Goal: Information Seeking & Learning: Learn about a topic

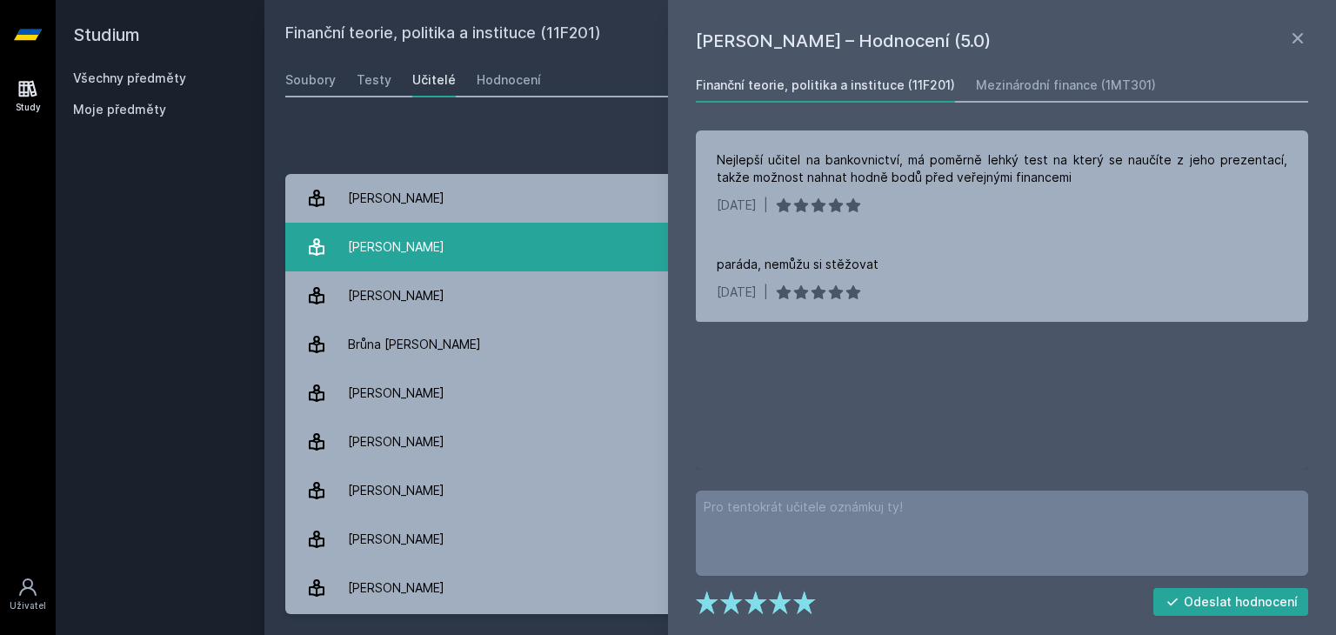
scroll to position [52, 0]
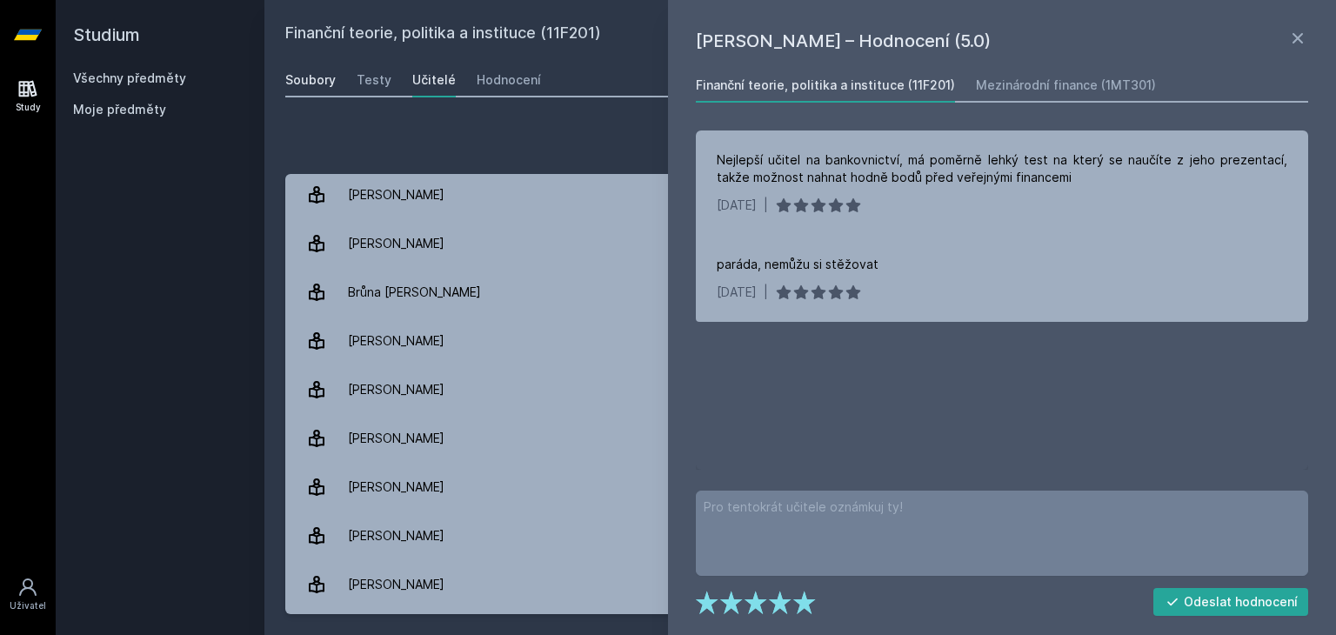
click at [323, 83] on div "Soubory" at bounding box center [310, 79] width 50 height 17
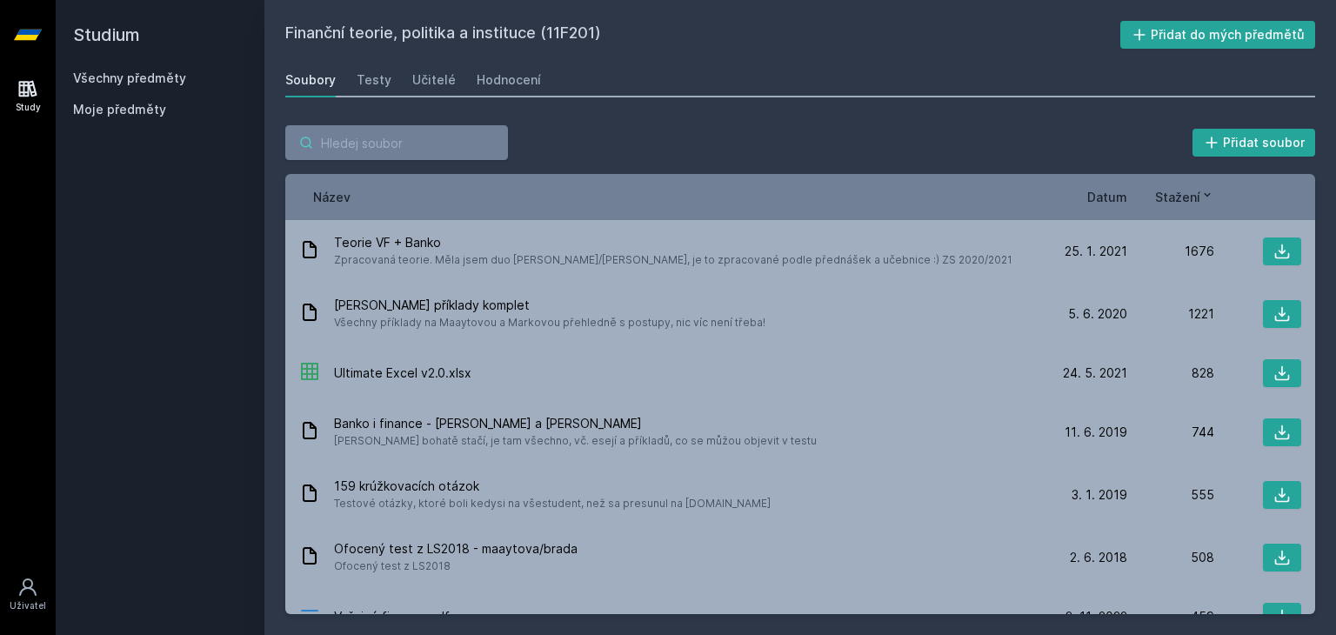
click at [459, 152] on input "search" at bounding box center [396, 142] width 223 height 35
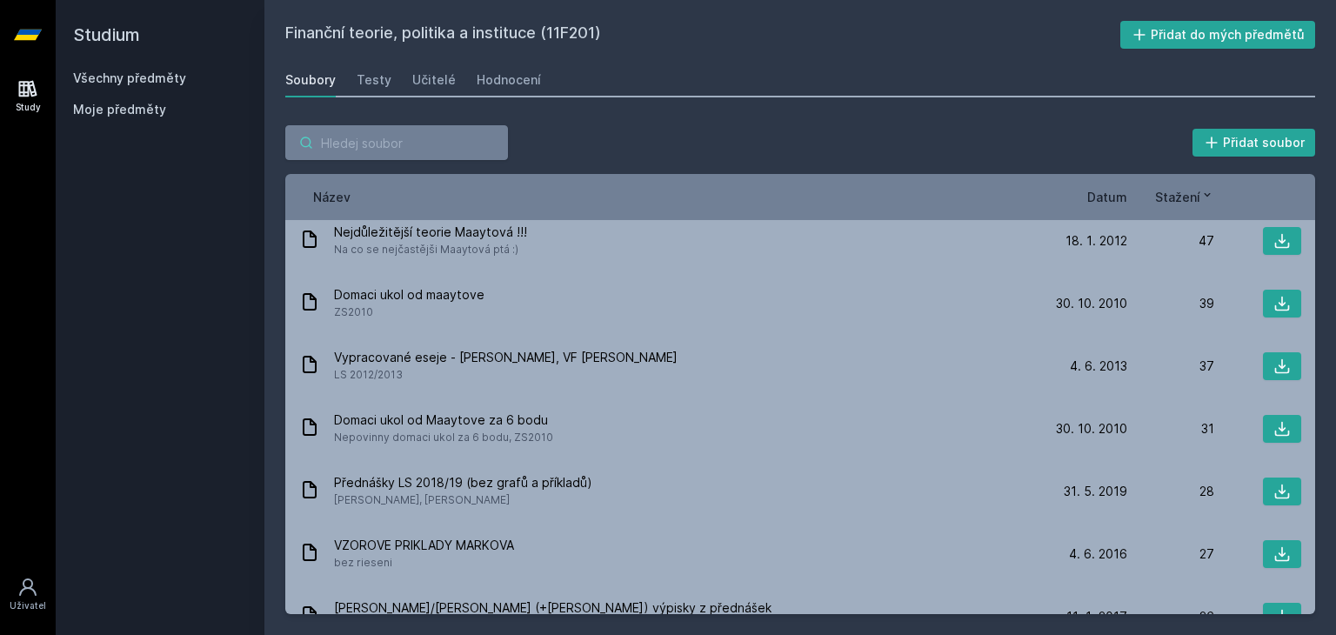
scroll to position [1317, 0]
click at [1109, 199] on span "Datum" at bounding box center [1107, 197] width 40 height 18
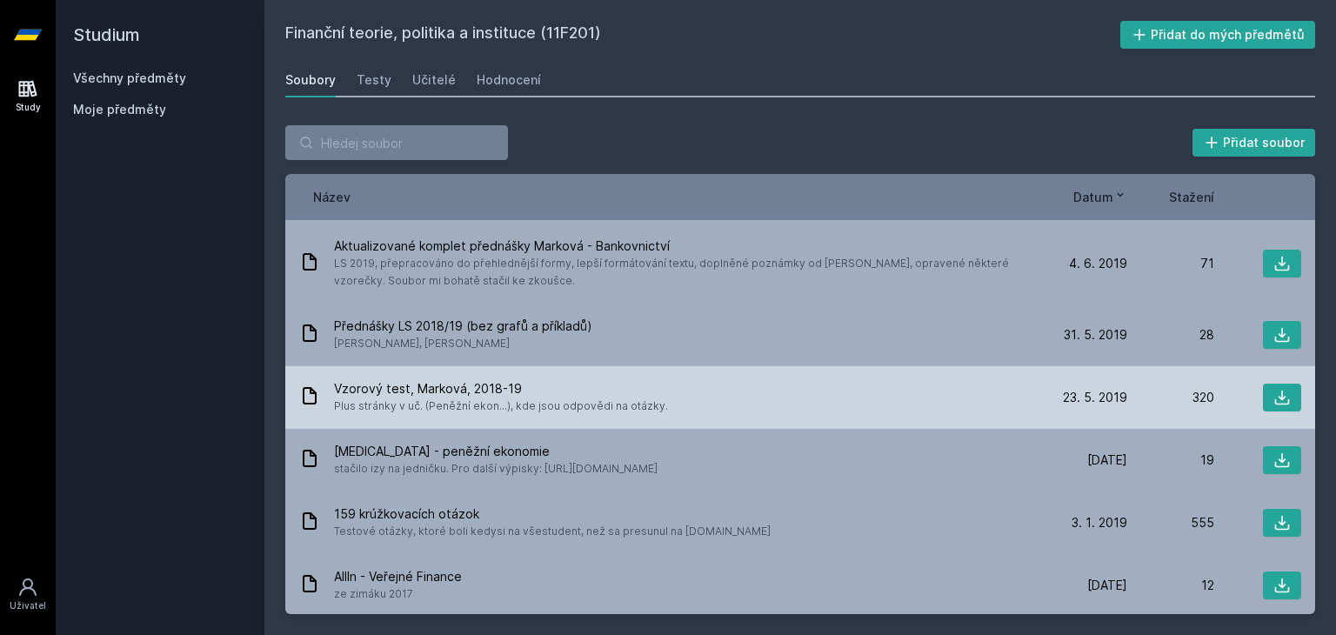
scroll to position [740, 0]
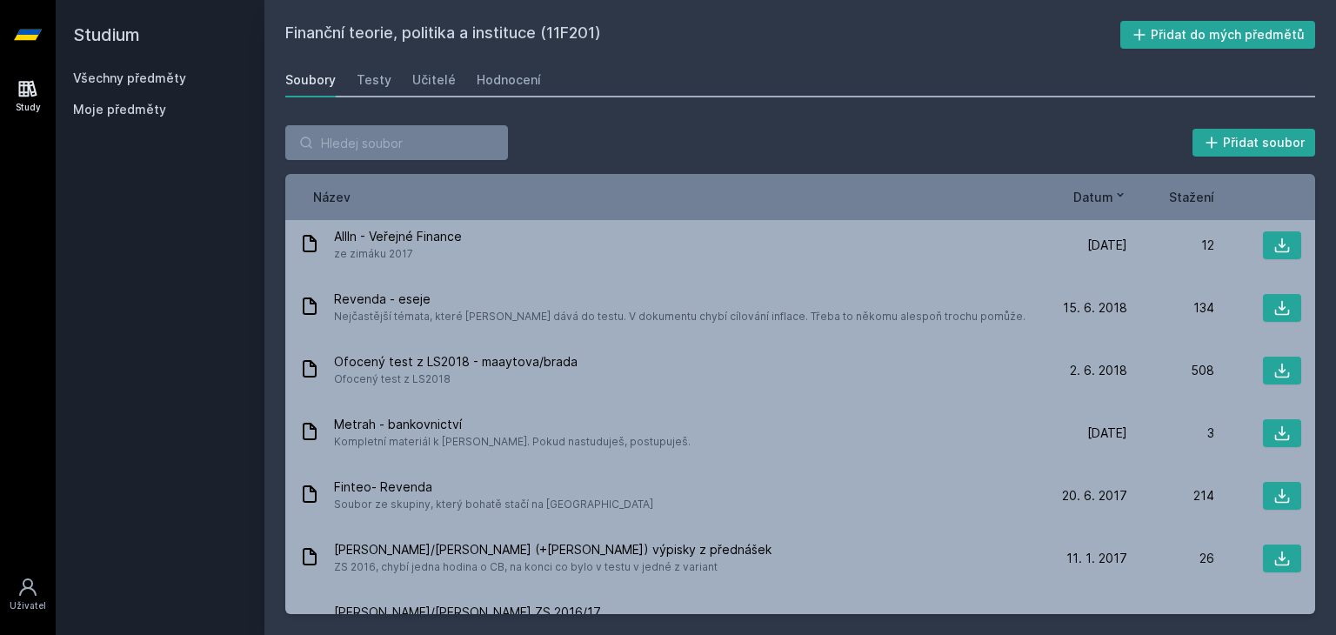
click at [720, 413] on div "Metrah - bankovnictví Kompletní materiál k Sammymu. Pokud nastuduješ, postupuje…" at bounding box center [800, 433] width 1030 height 63
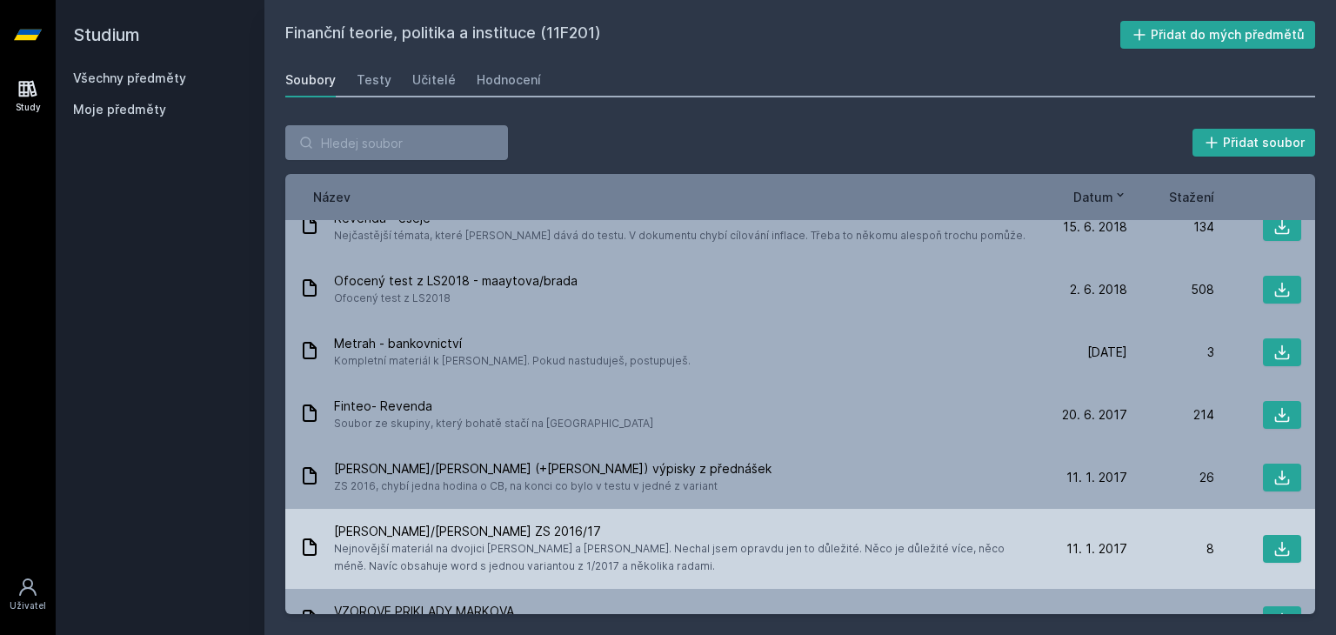
scroll to position [1032, 0]
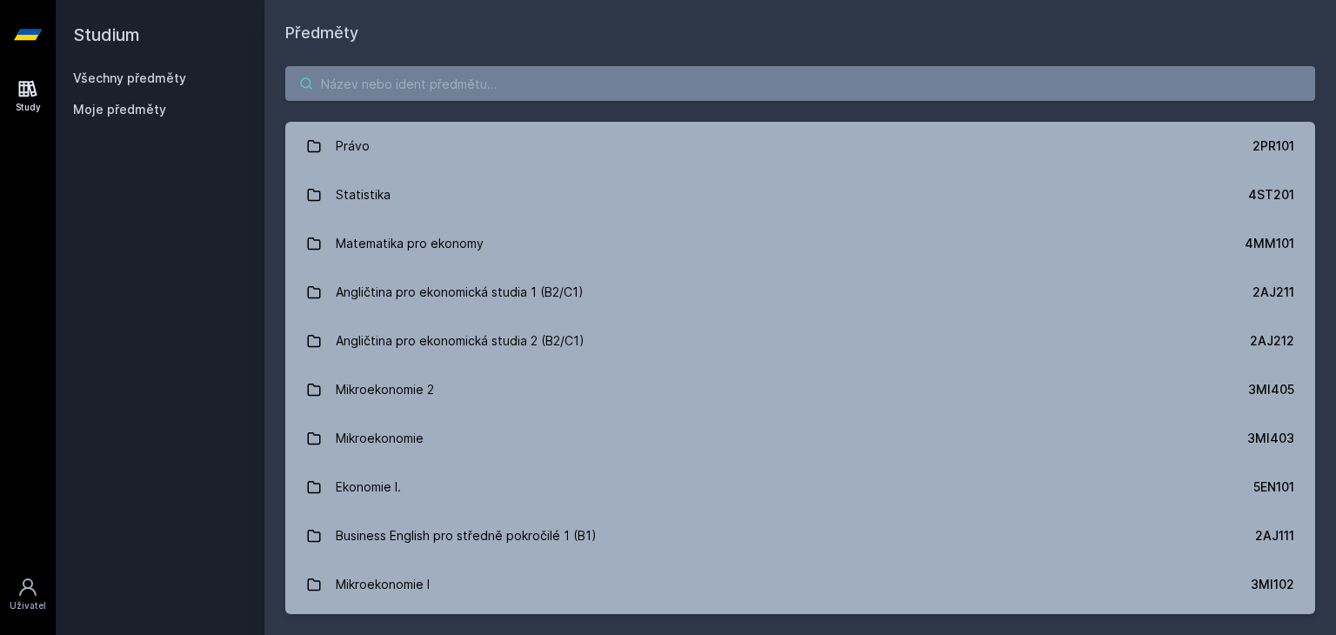
click at [459, 95] on input "search" at bounding box center [800, 83] width 1030 height 35
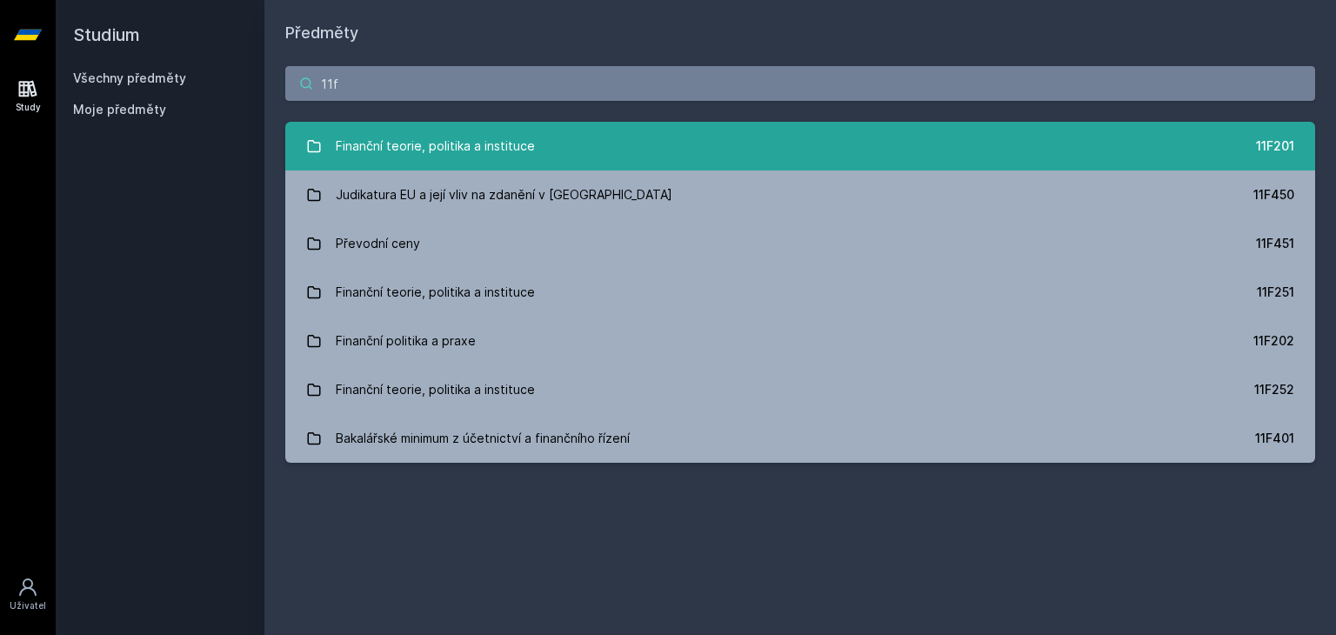
type input "11f"
click at [429, 141] on div "Finanční teorie, politika a instituce" at bounding box center [435, 146] width 199 height 35
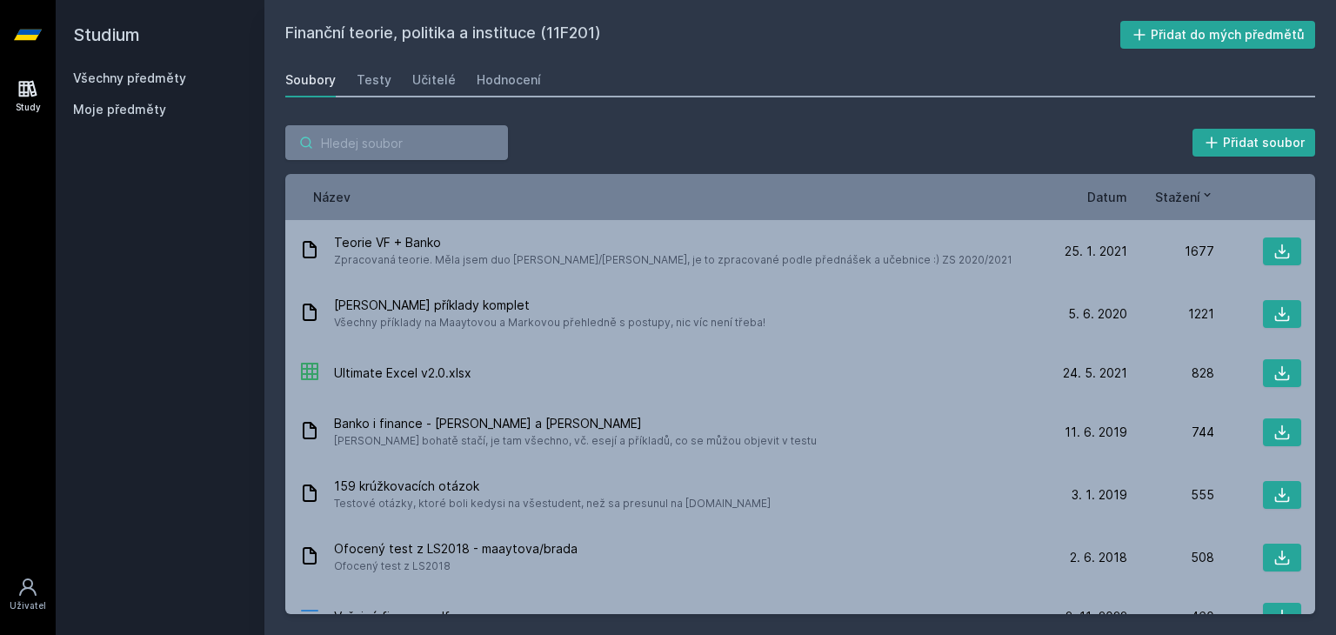
click at [405, 155] on input "search" at bounding box center [396, 142] width 223 height 35
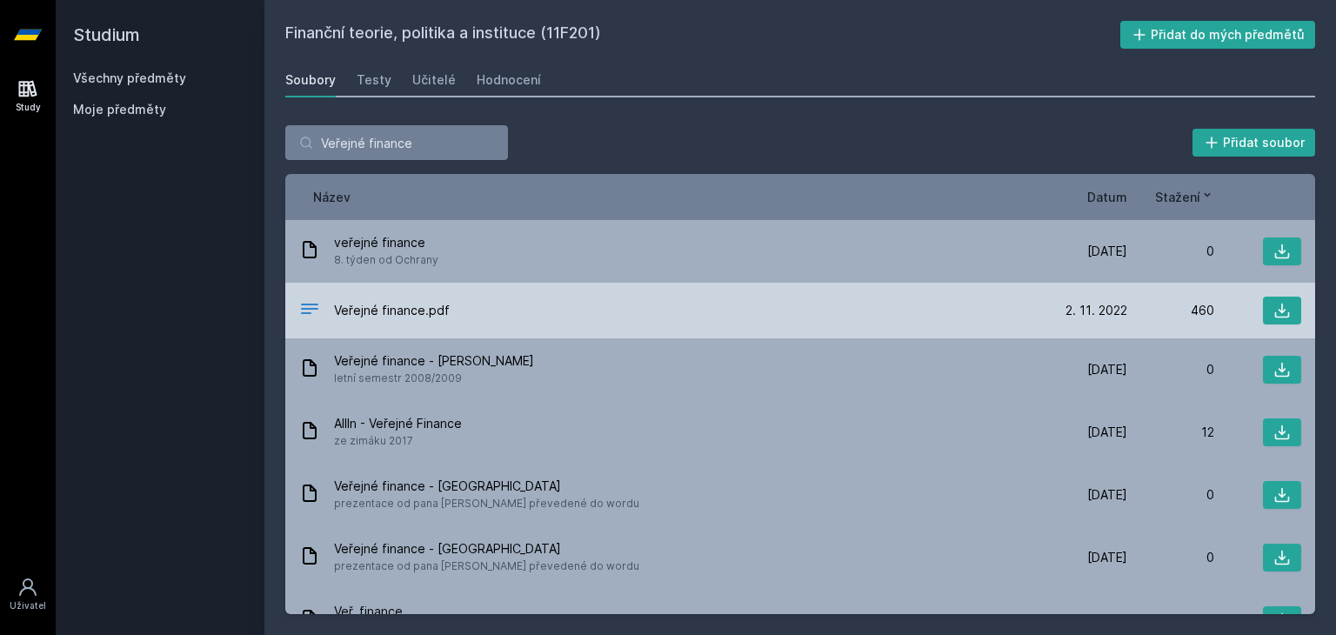
click at [435, 303] on span "Veřejné finance.pdf" at bounding box center [392, 310] width 116 height 17
click at [1274, 314] on icon at bounding box center [1281, 310] width 17 height 17
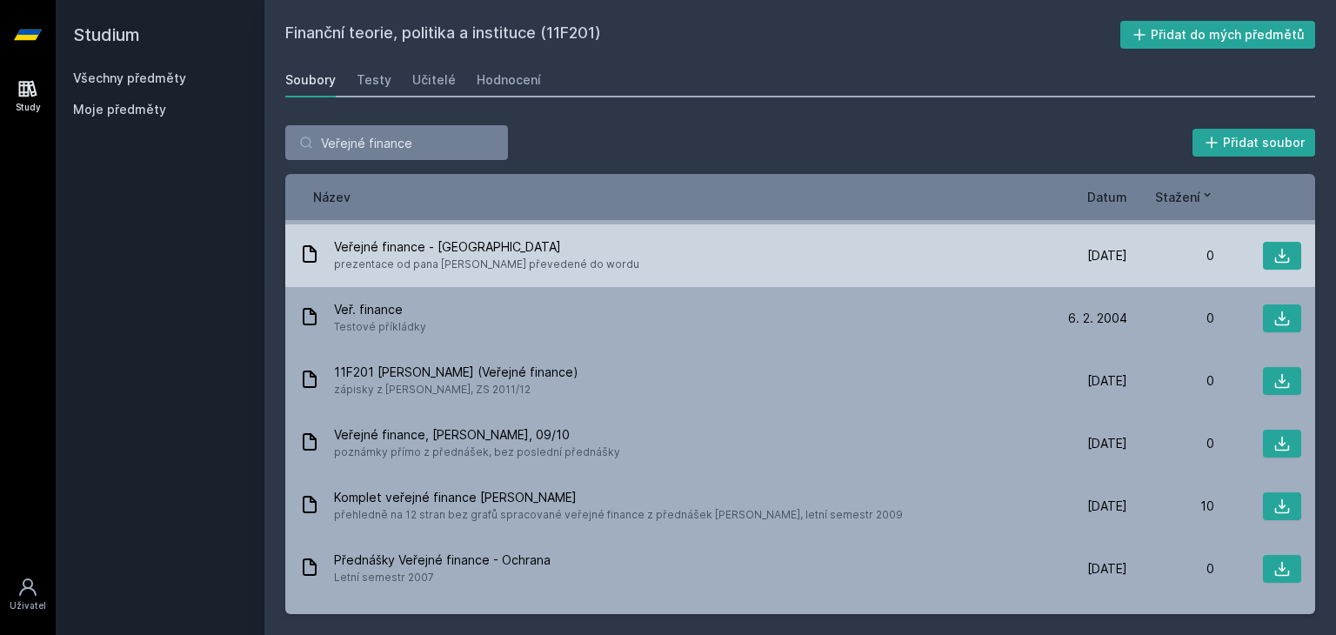
scroll to position [306, 0]
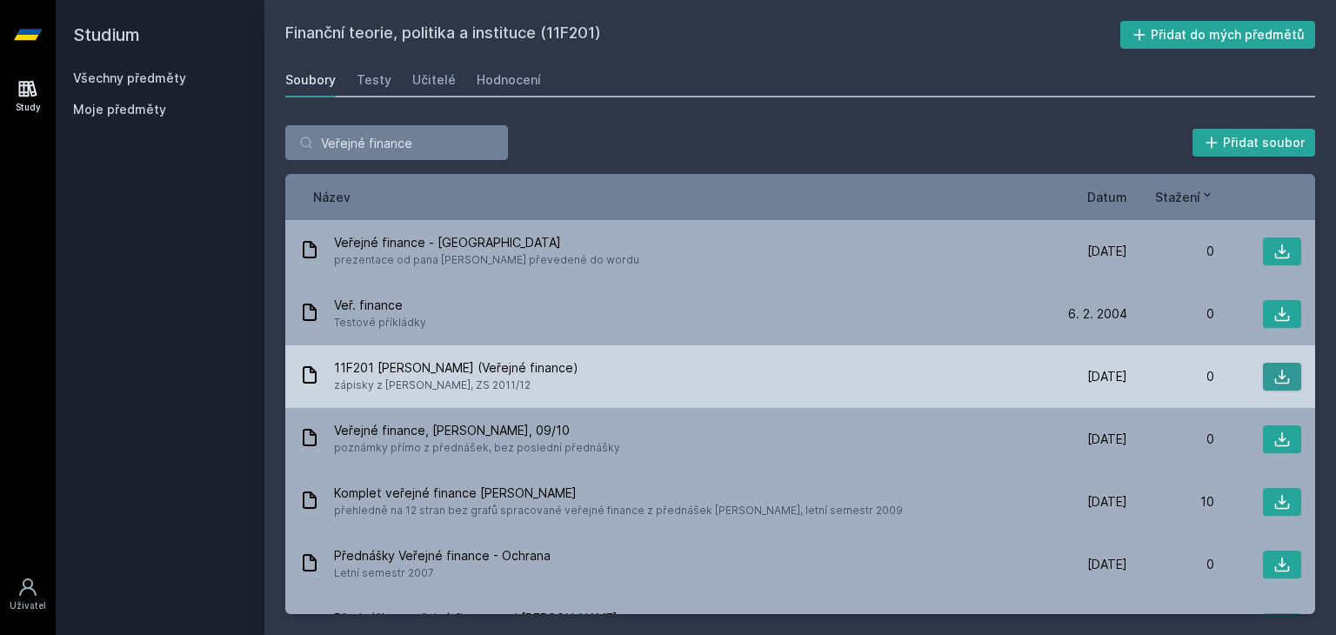
click at [1273, 380] on icon at bounding box center [1281, 376] width 17 height 17
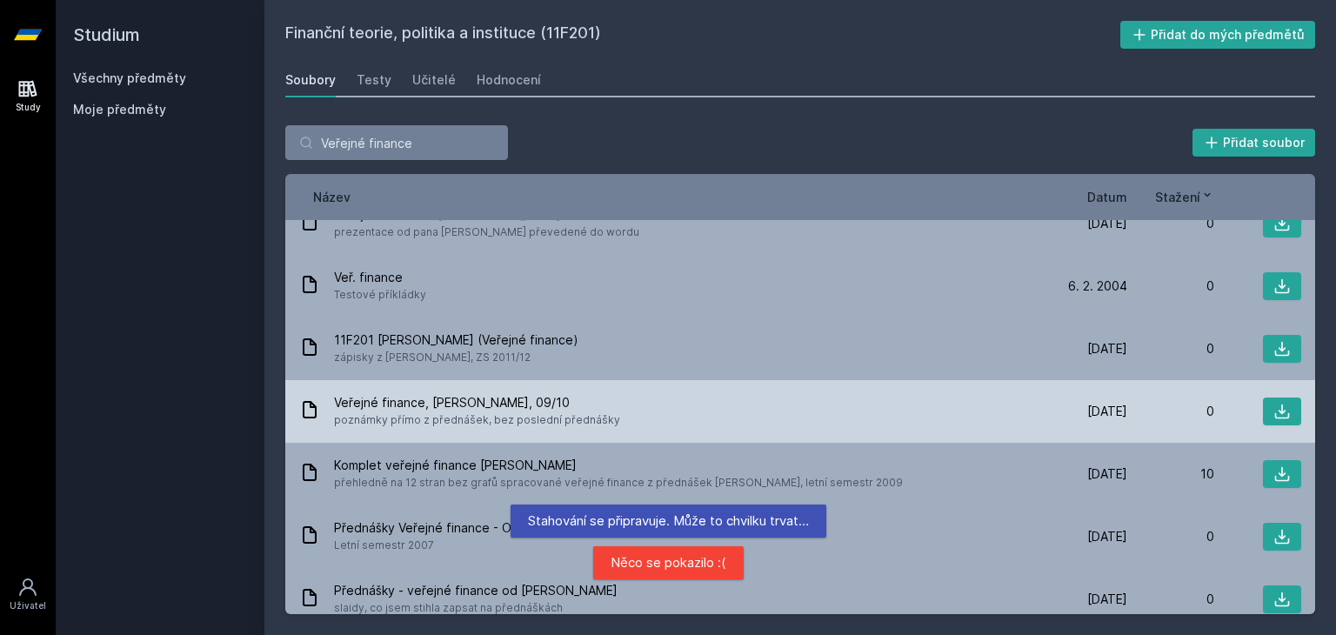
scroll to position [336, 0]
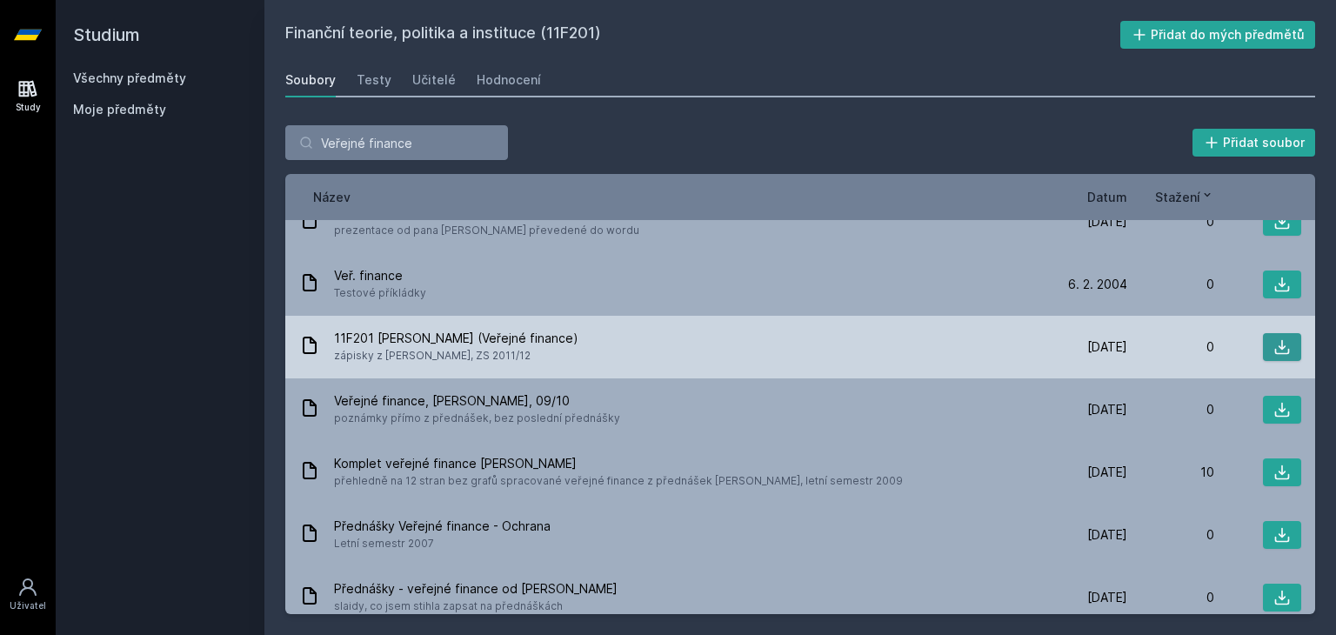
click at [1275, 347] on icon at bounding box center [1282, 347] width 15 height 15
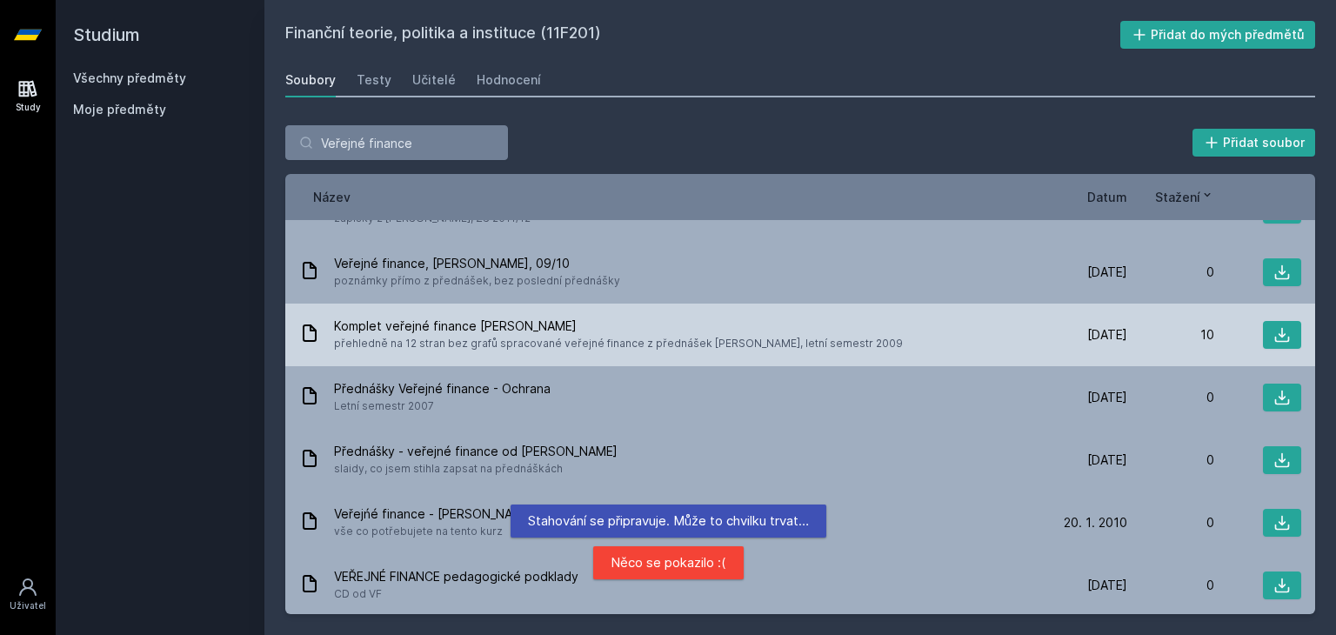
scroll to position [471, 0]
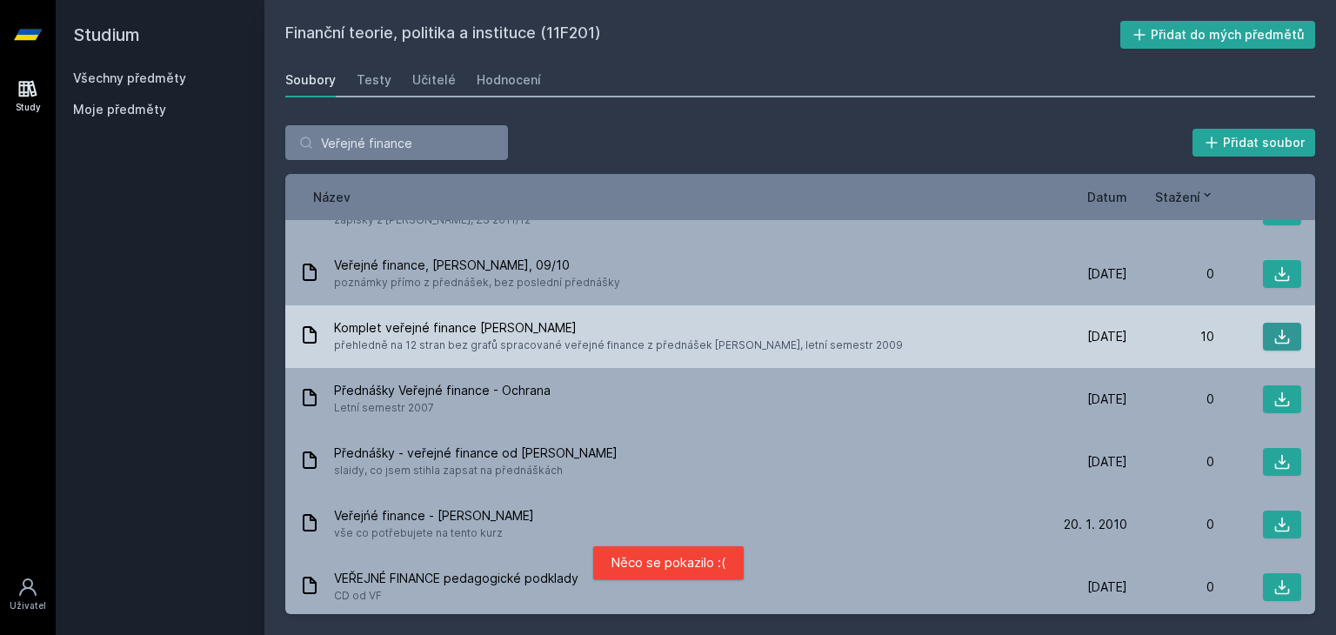
click at [1286, 342] on button at bounding box center [1282, 337] width 38 height 28
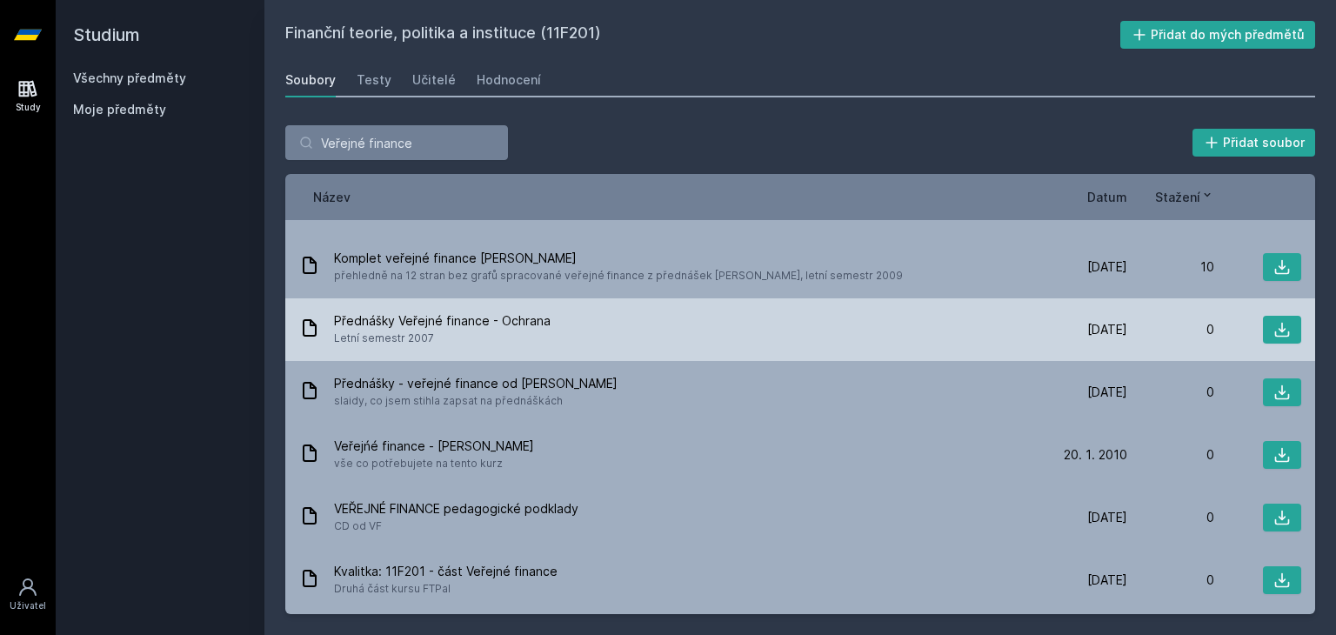
scroll to position [581, 0]
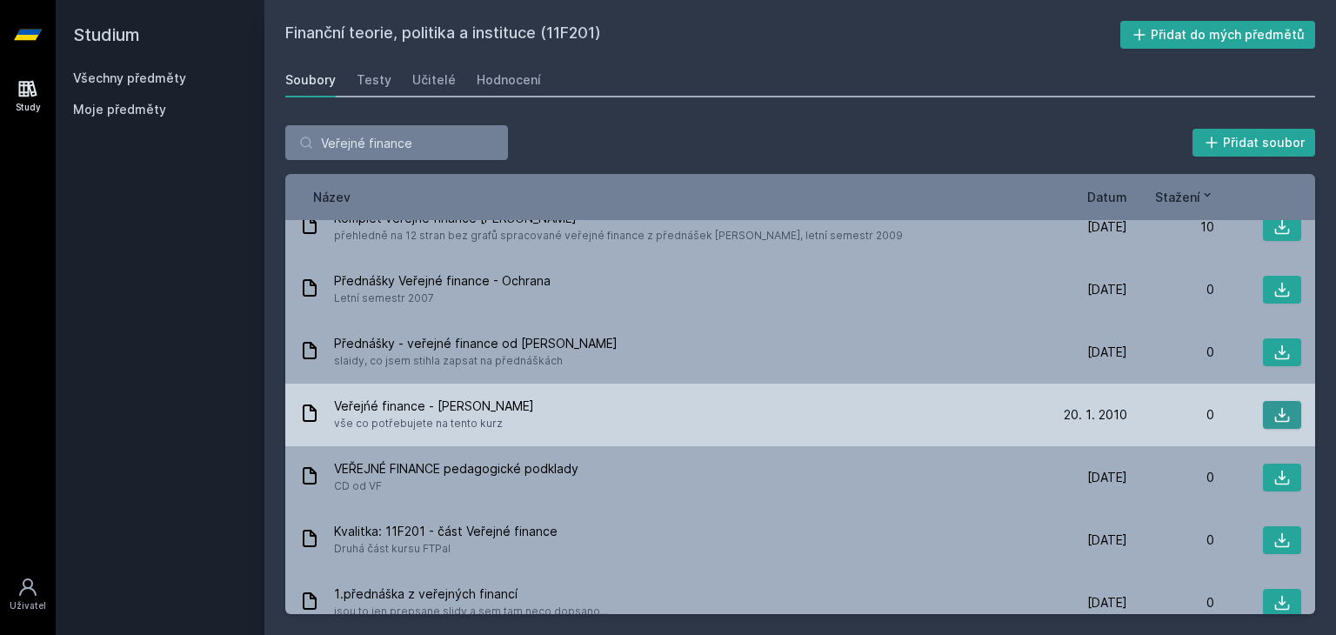
click at [1263, 419] on button at bounding box center [1282, 415] width 38 height 28
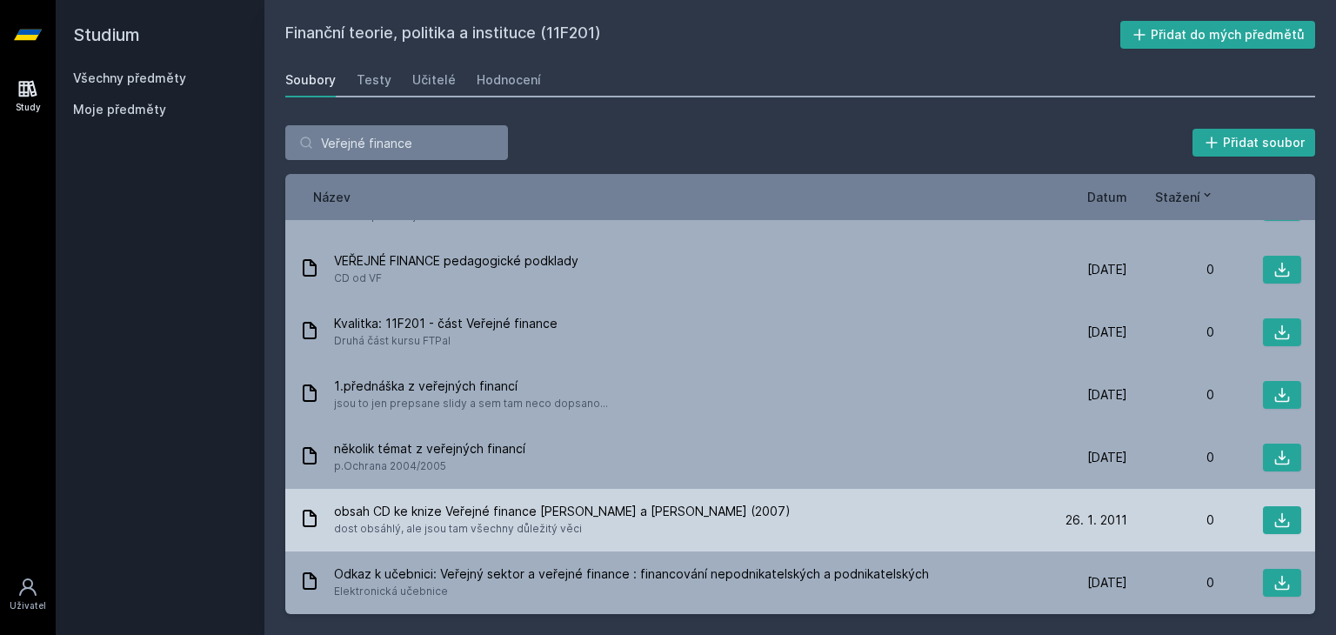
scroll to position [0, 0]
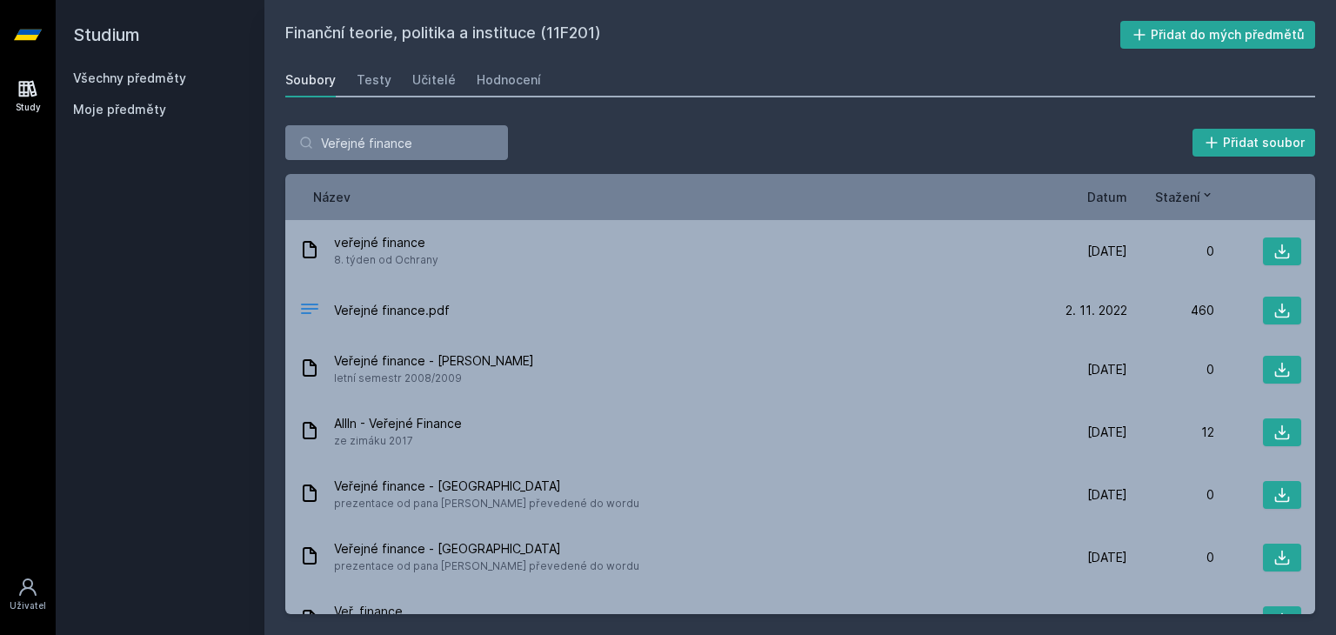
click at [430, 161] on div "Veřejné finance Přidat soubor Řazení: Název Datum Stažení Název Datum Stažení v…" at bounding box center [800, 369] width 1030 height 489
click at [442, 132] on input "Veřejné finance" at bounding box center [396, 142] width 223 height 35
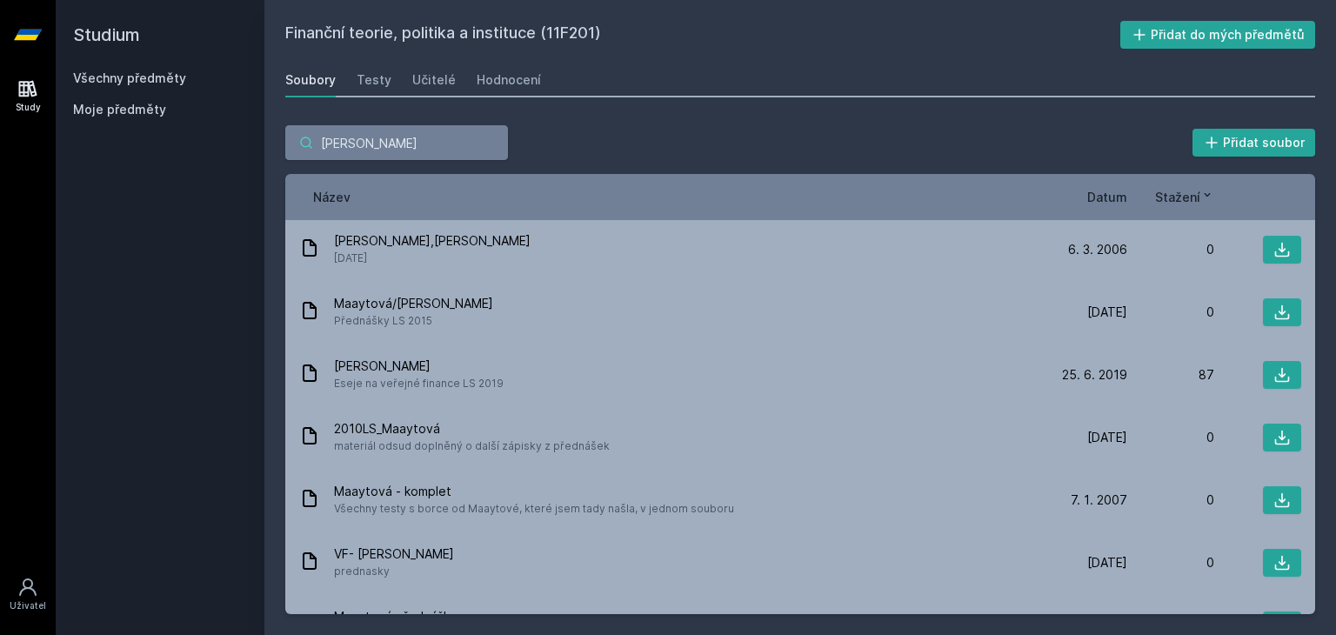
scroll to position [503, 0]
type input "[PERSON_NAME]"
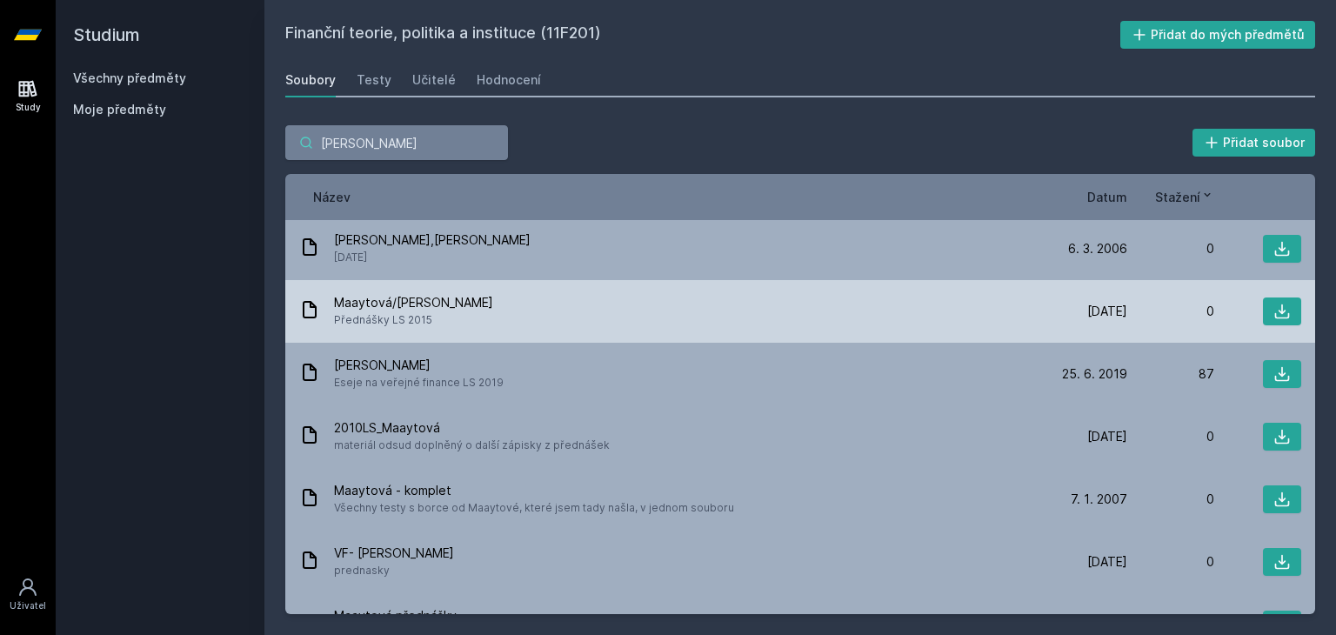
scroll to position [504, 0]
click at [1263, 298] on button at bounding box center [1282, 311] width 38 height 28
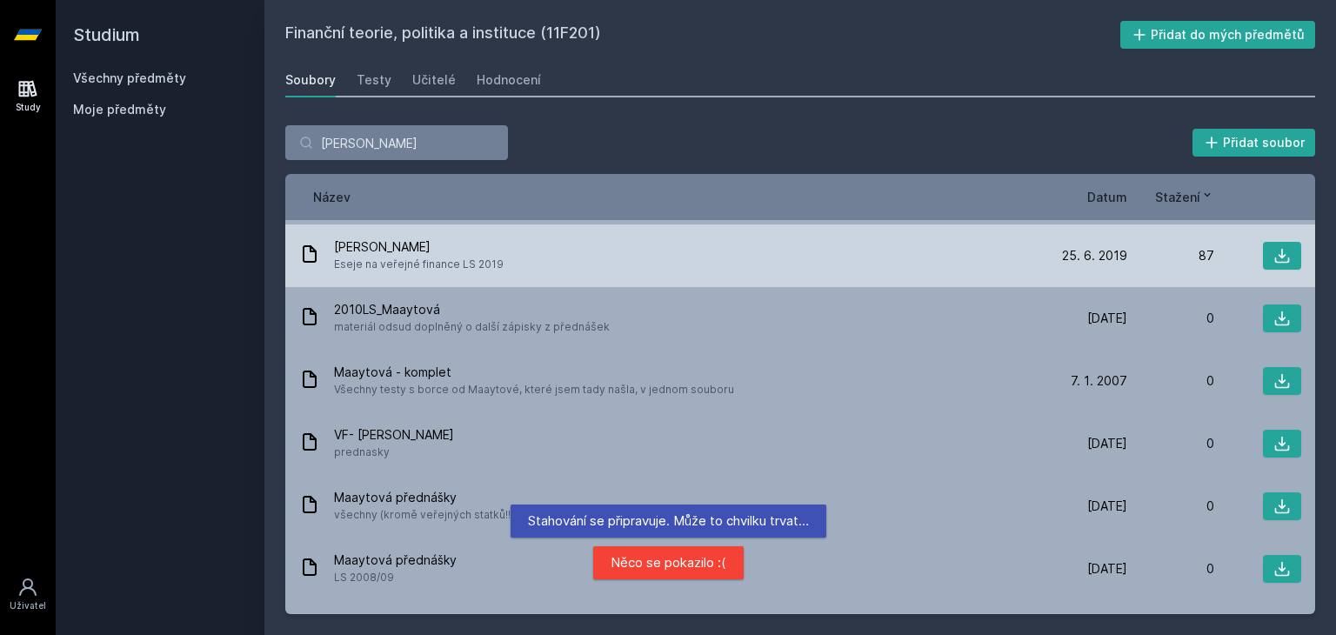
scroll to position [673, 0]
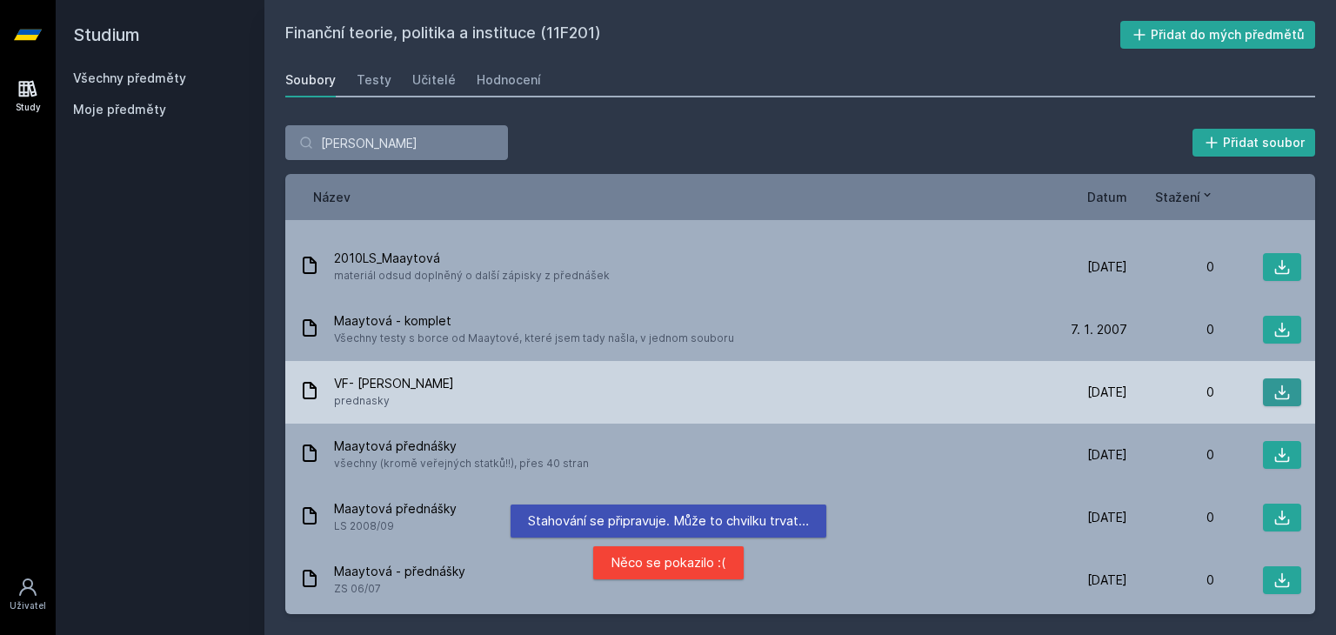
click at [1283, 397] on button at bounding box center [1282, 392] width 38 height 28
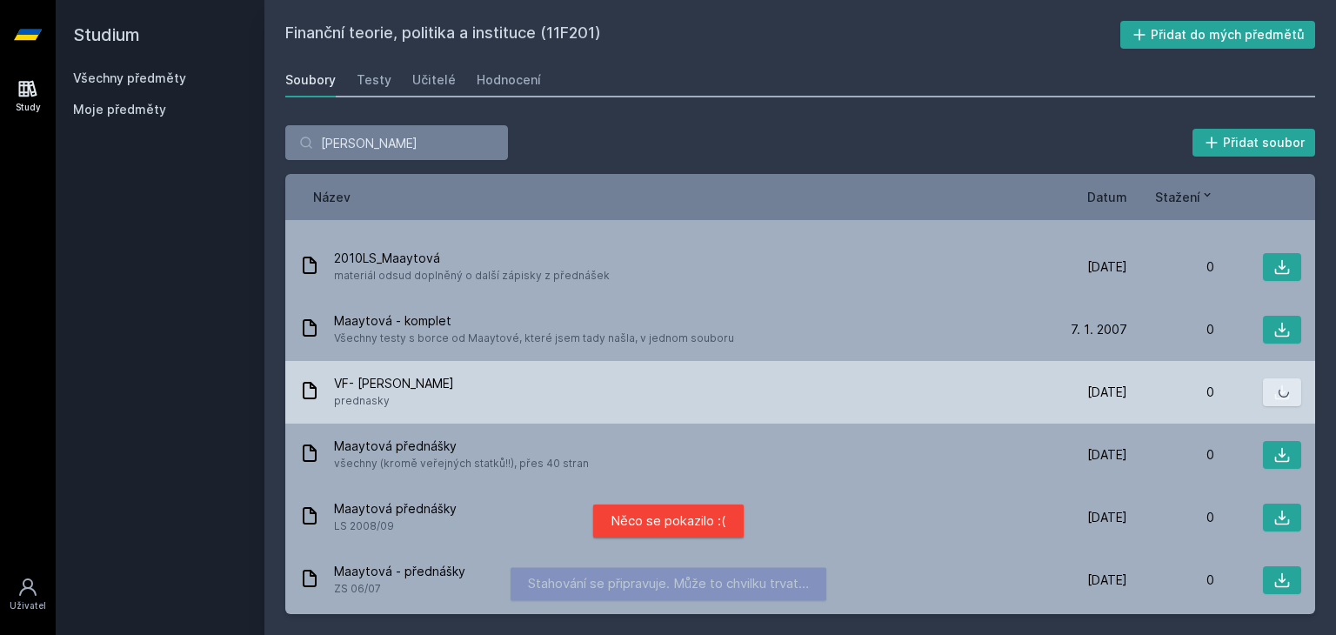
click at [1283, 397] on button at bounding box center [1282, 392] width 38 height 28
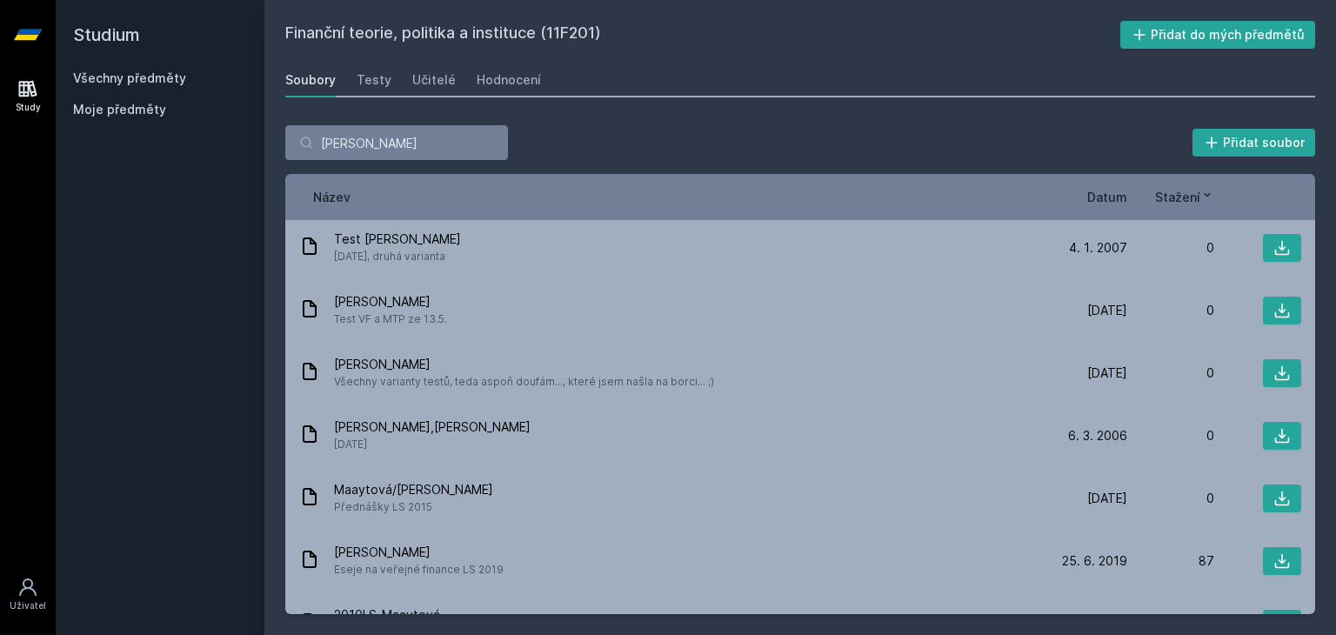
scroll to position [317, 0]
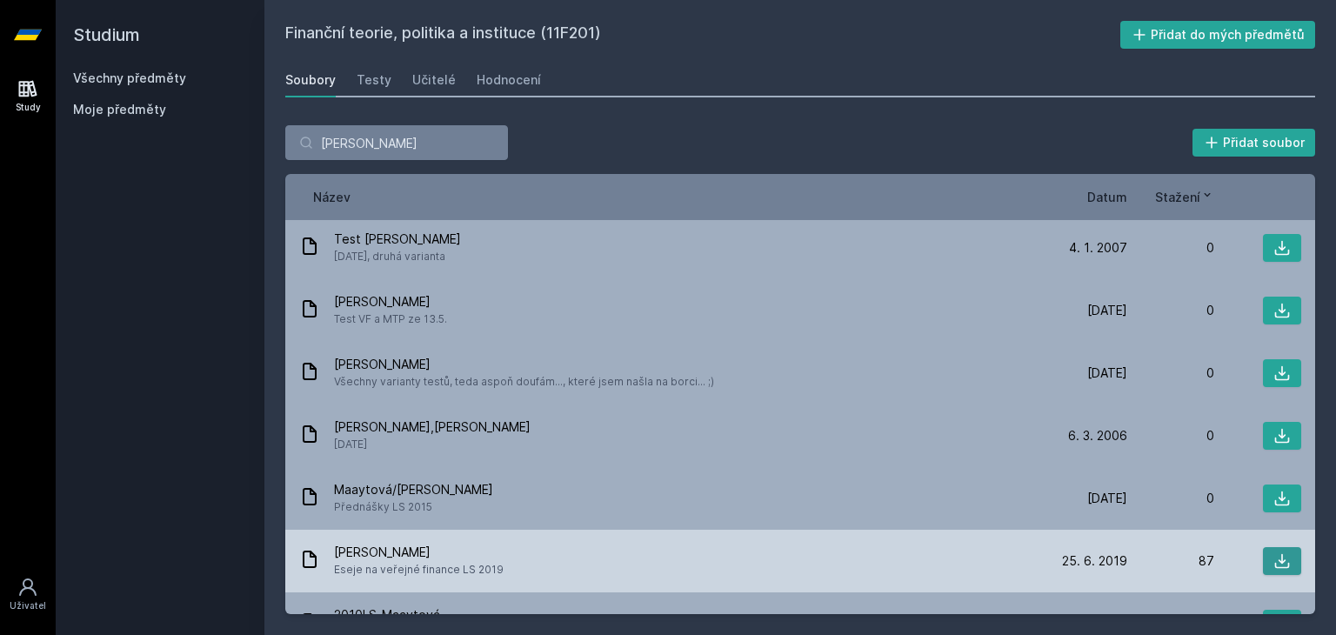
click at [1273, 568] on icon at bounding box center [1281, 560] width 17 height 17
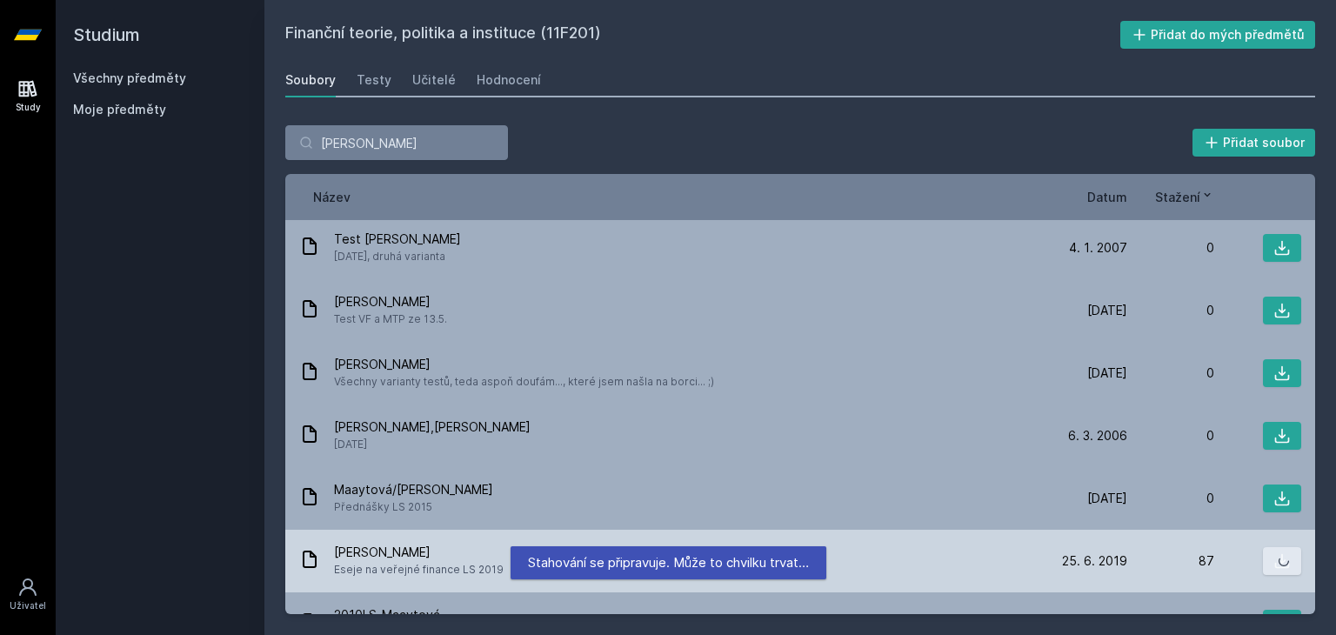
click at [1273, 568] on icon at bounding box center [1281, 560] width 17 height 17
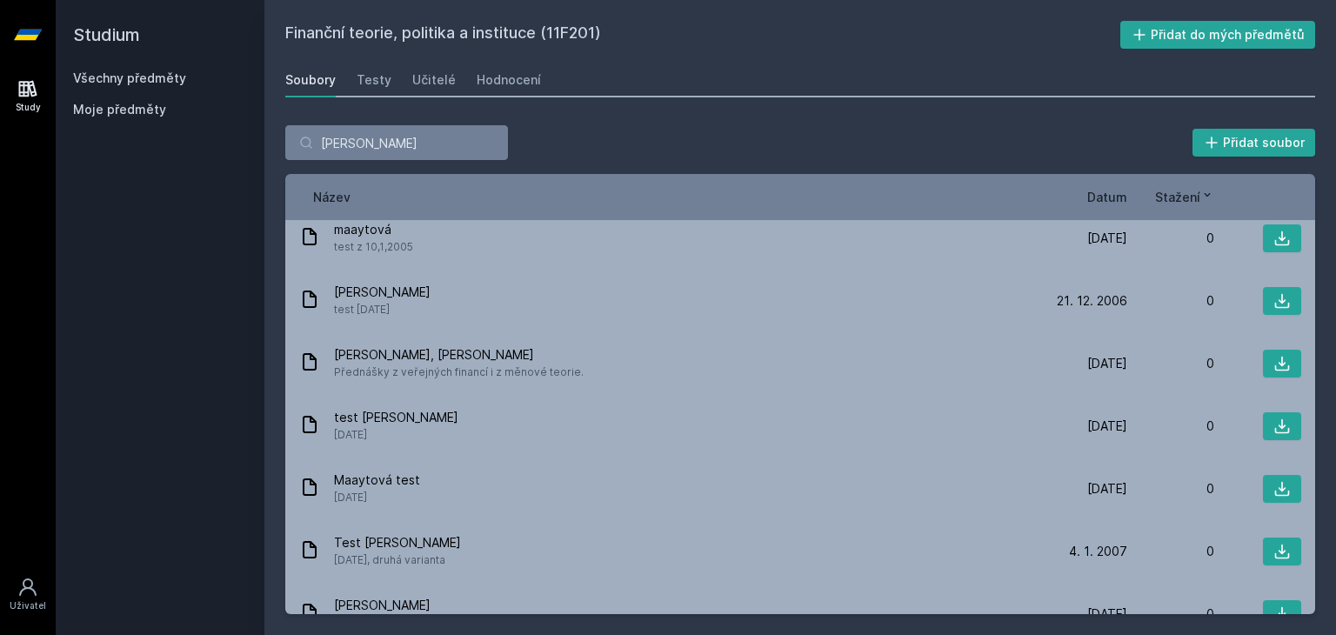
scroll to position [0, 0]
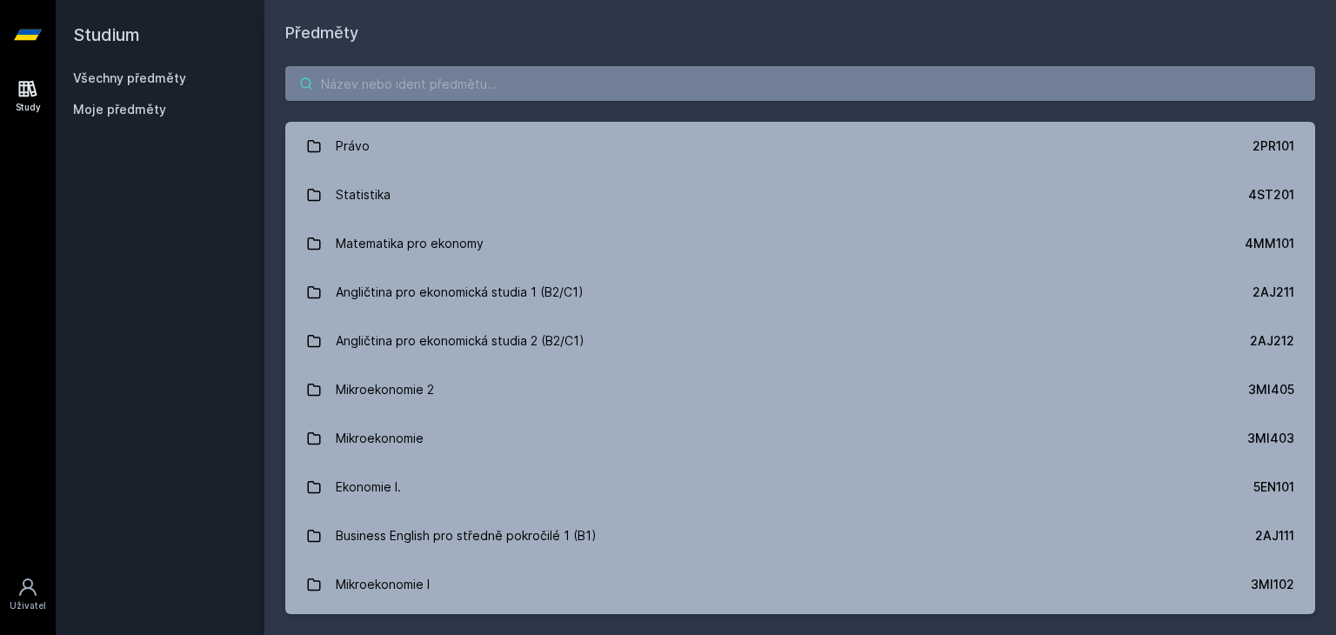
click at [506, 70] on input "search" at bounding box center [800, 83] width 1030 height 35
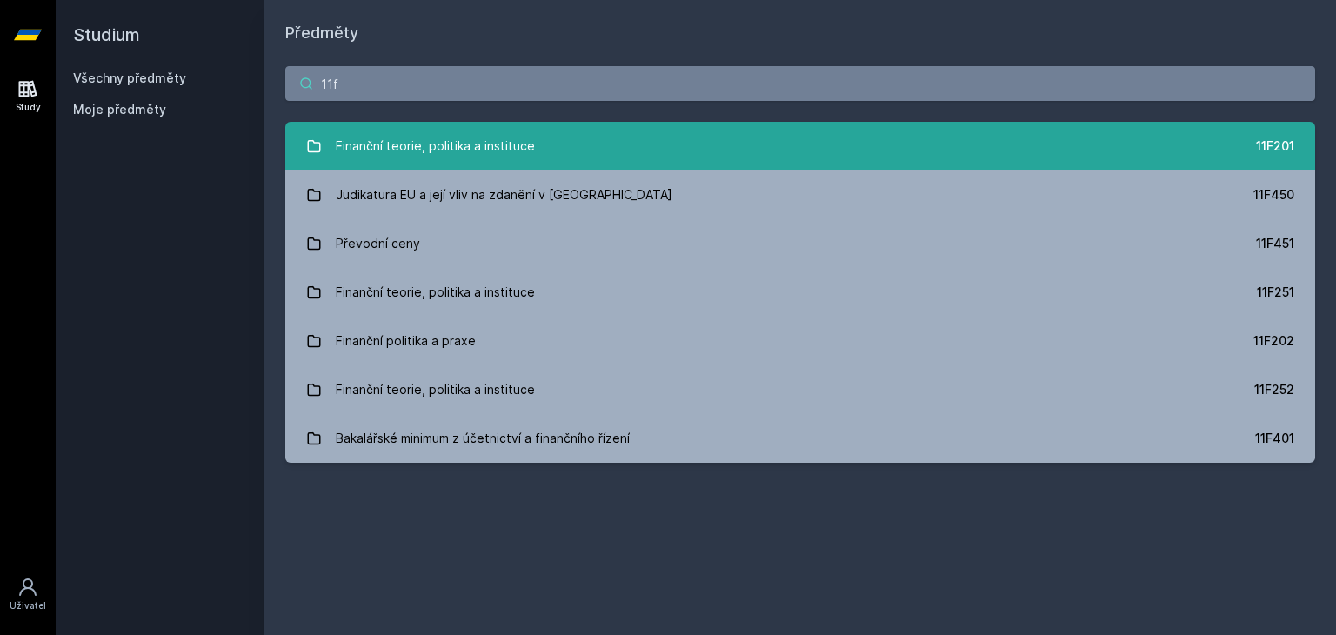
type input "11f"
click at [467, 129] on div "Finanční teorie, politika a instituce" at bounding box center [435, 146] width 199 height 35
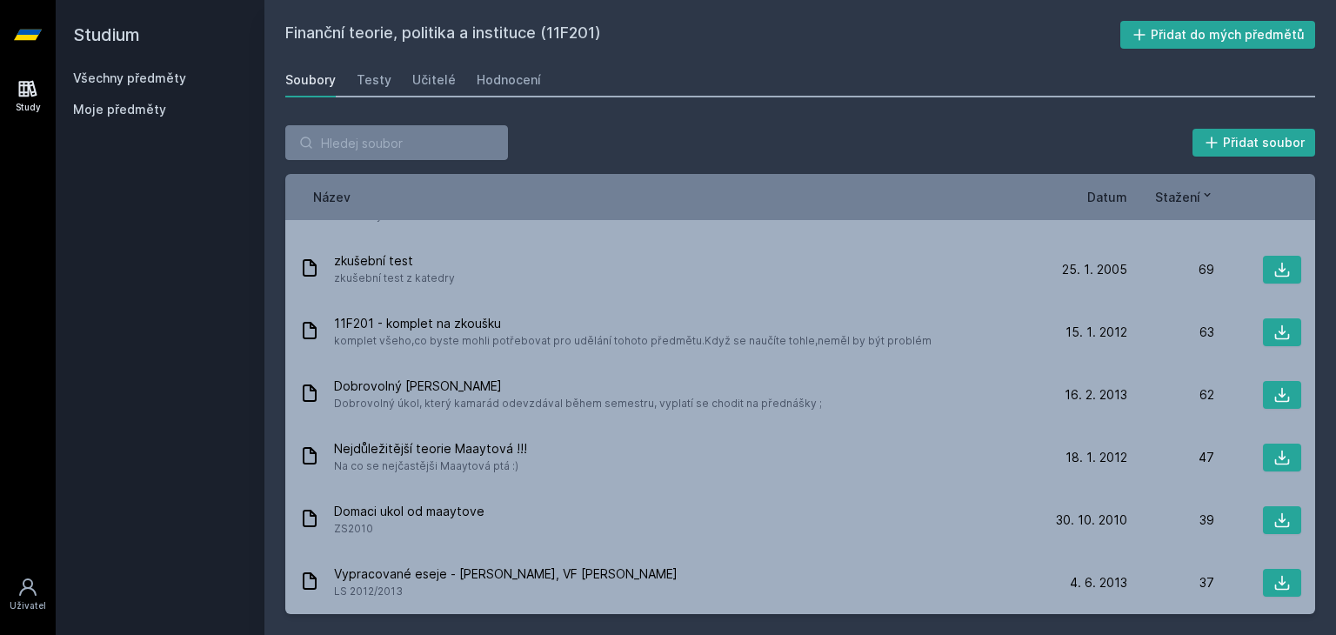
scroll to position [1101, 0]
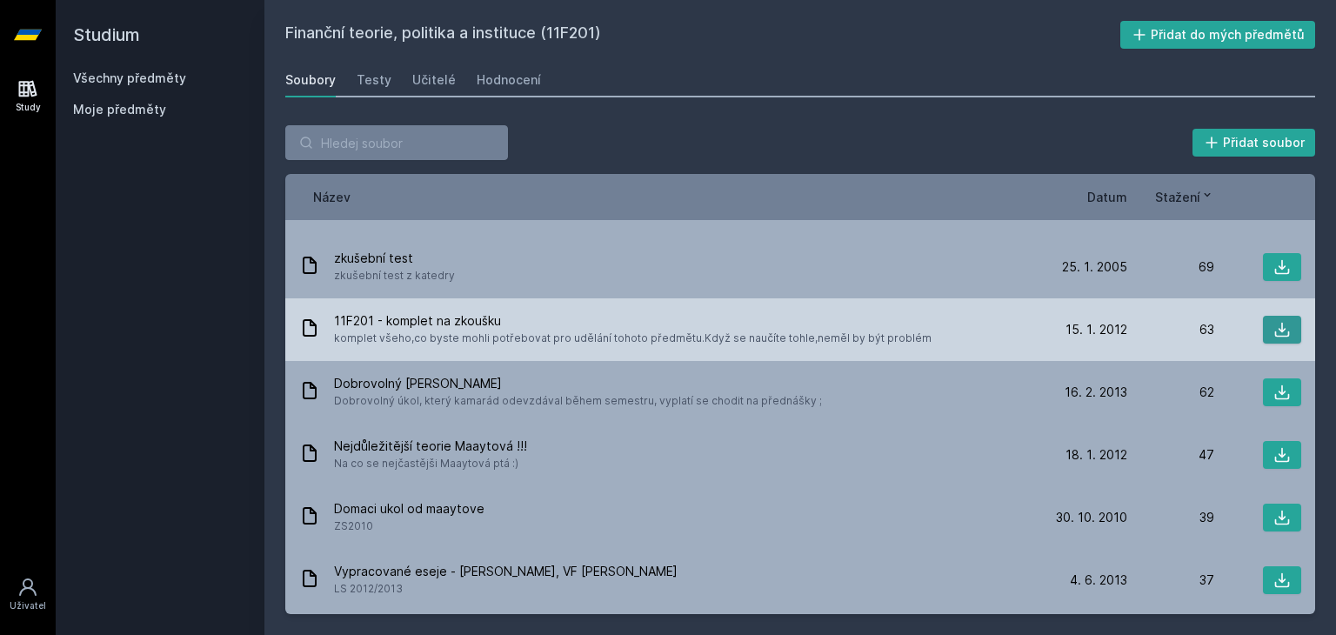
click at [1275, 328] on icon at bounding box center [1282, 330] width 15 height 15
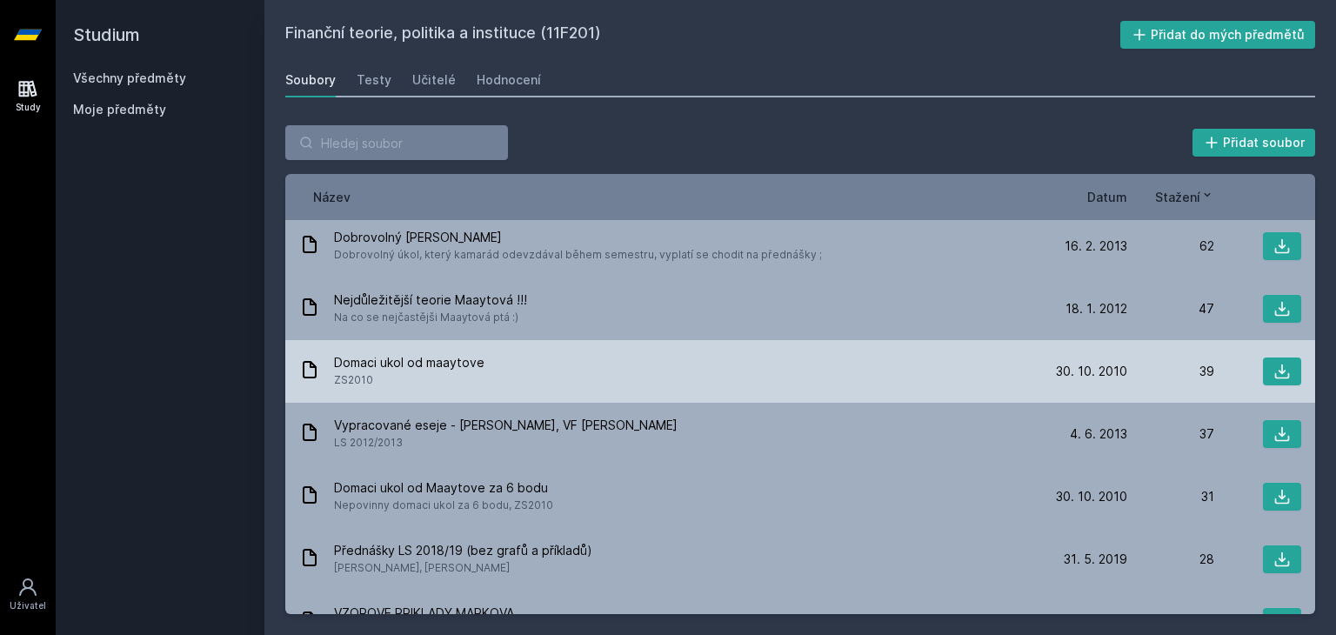
scroll to position [1250, 0]
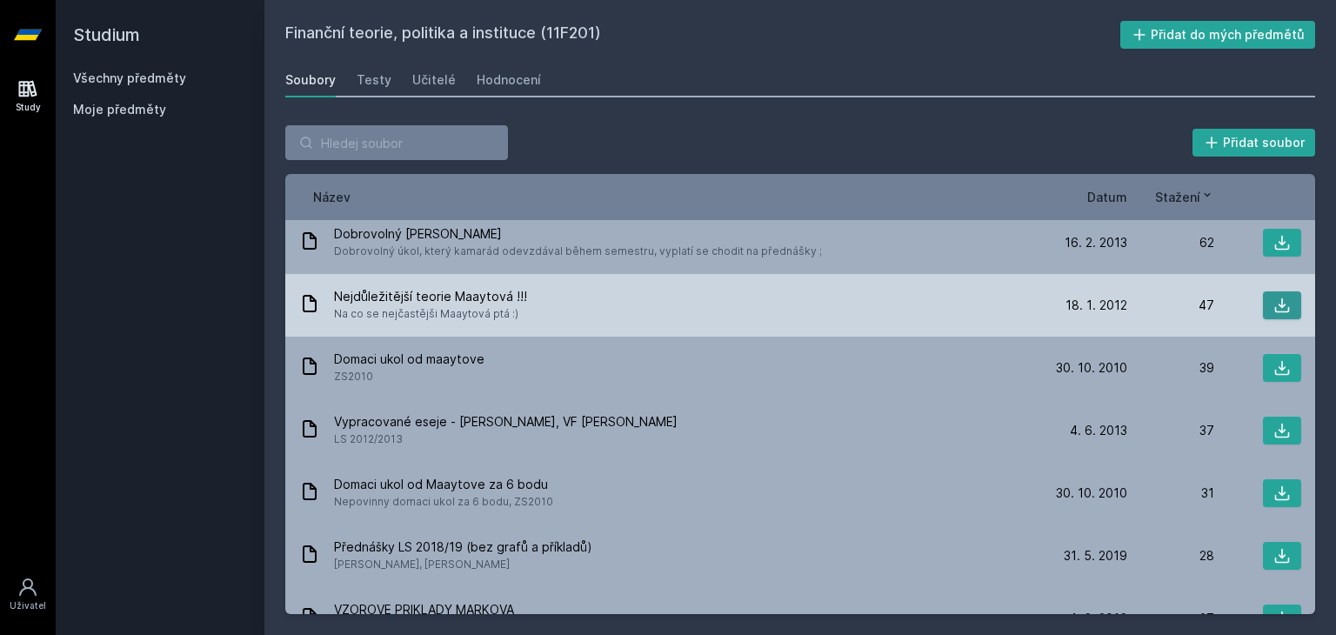
click at [1273, 310] on icon at bounding box center [1281, 305] width 17 height 17
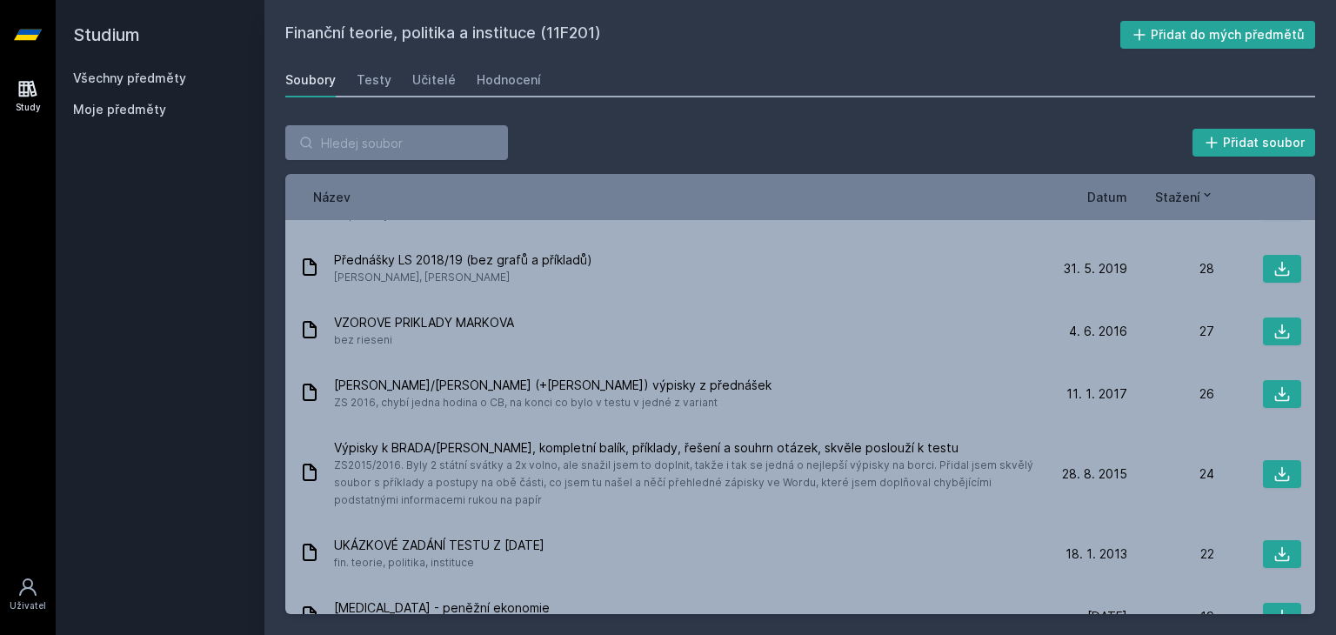
scroll to position [1553, 0]
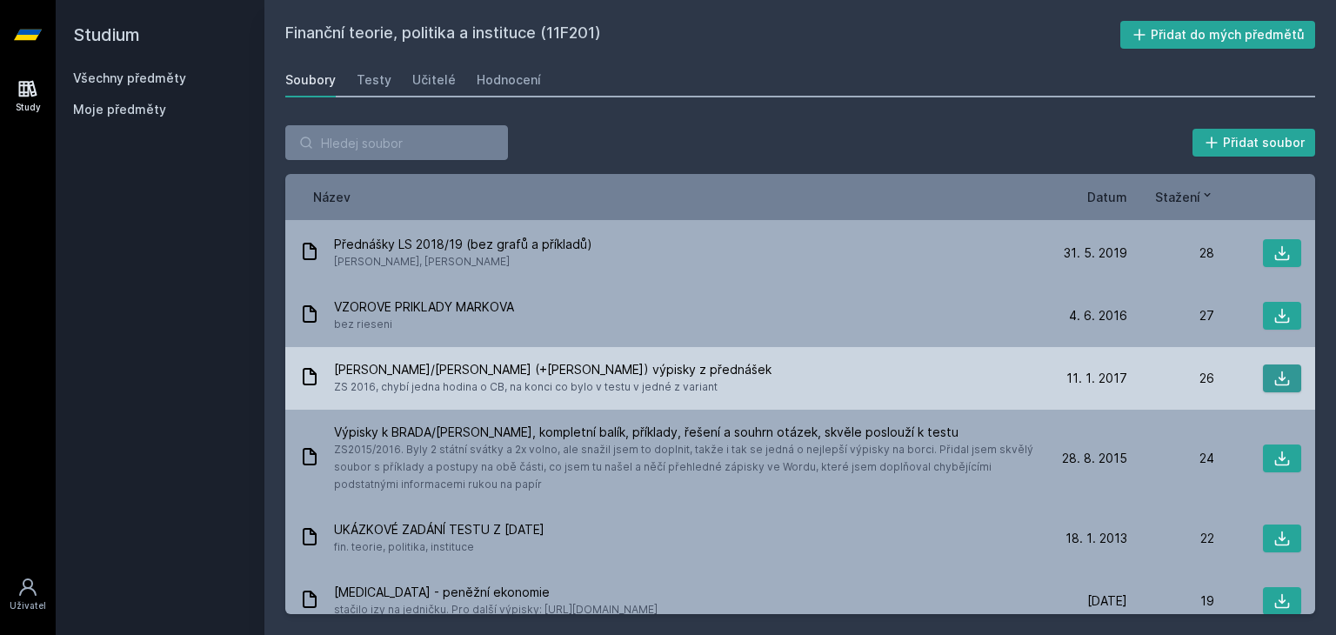
click at [1283, 368] on button at bounding box center [1282, 378] width 38 height 28
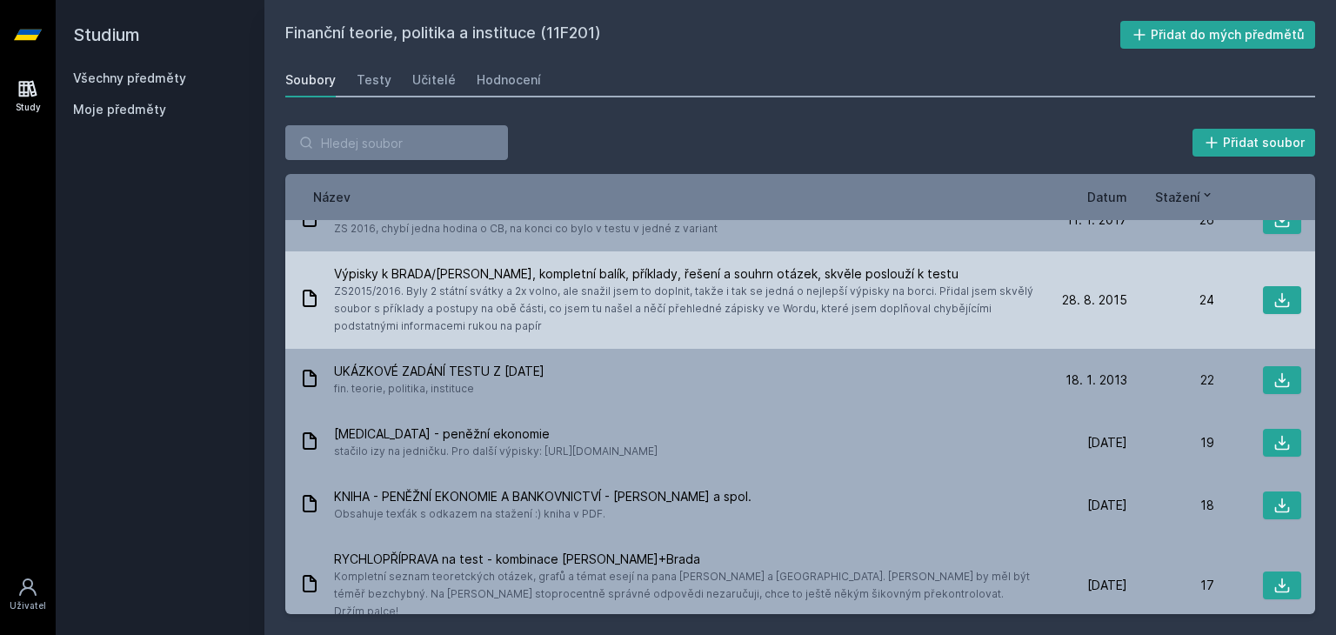
scroll to position [1711, 0]
click at [1273, 298] on icon at bounding box center [1281, 299] width 17 height 17
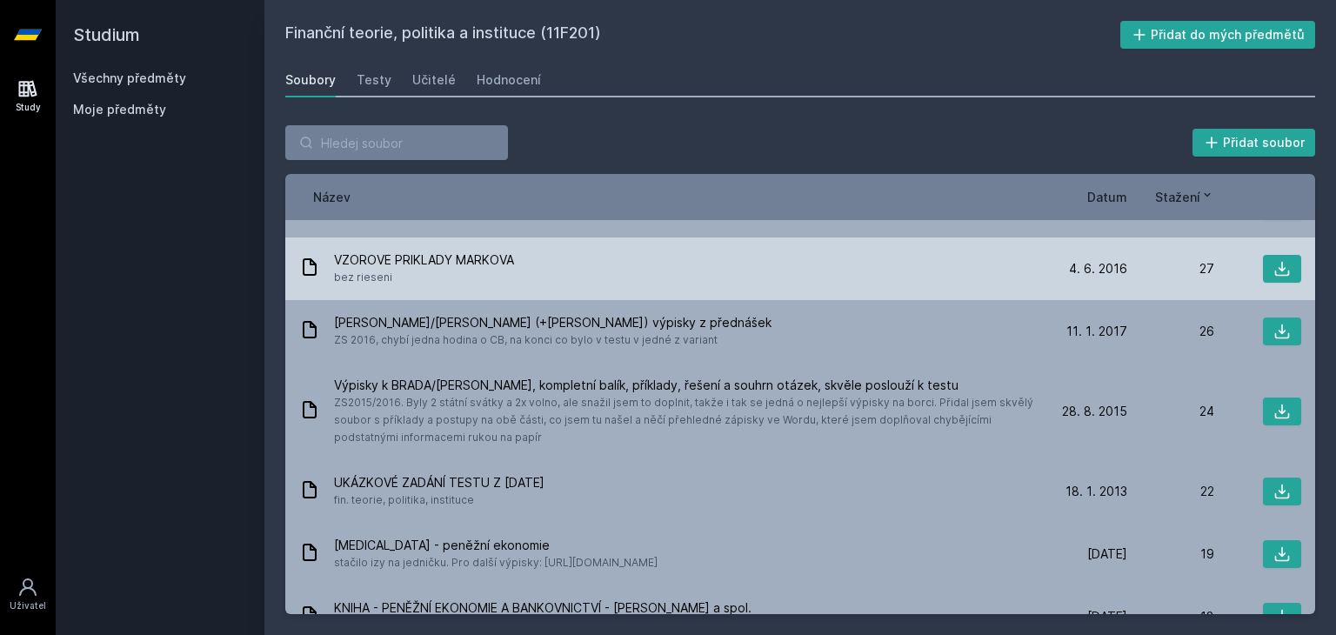
scroll to position [1568, 0]
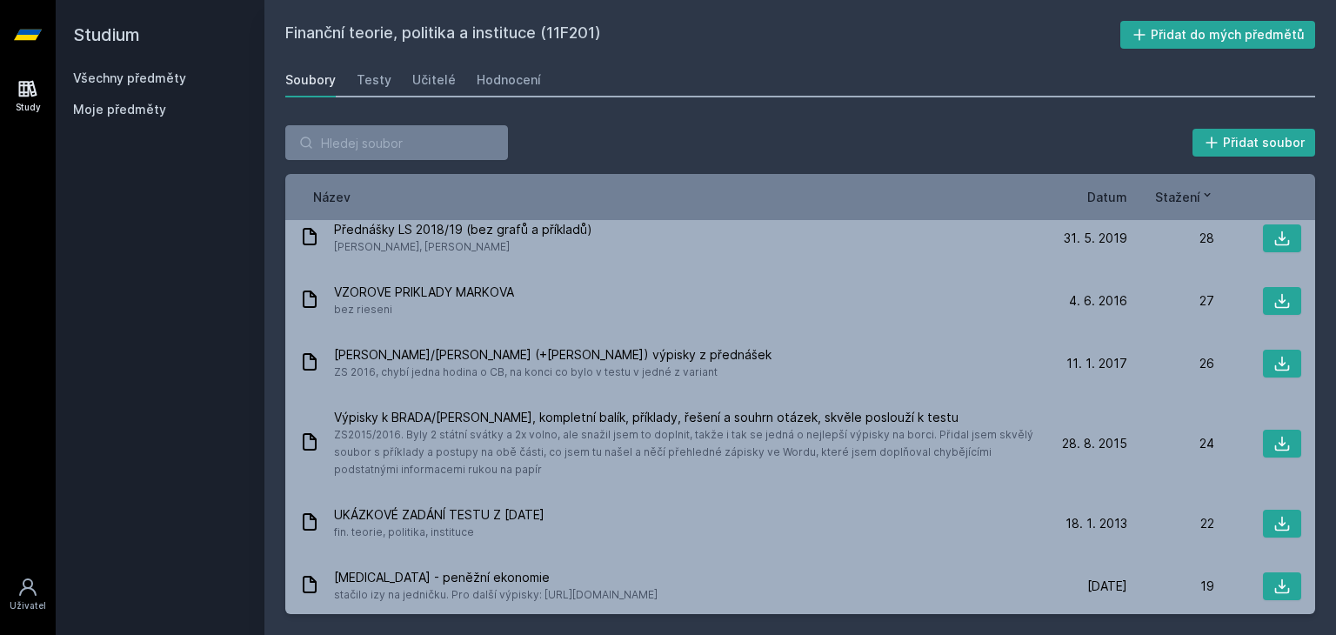
click at [860, 85] on div "Soubory Testy Učitelé Hodnocení" at bounding box center [800, 80] width 1030 height 35
